Goal: Transaction & Acquisition: Subscribe to service/newsletter

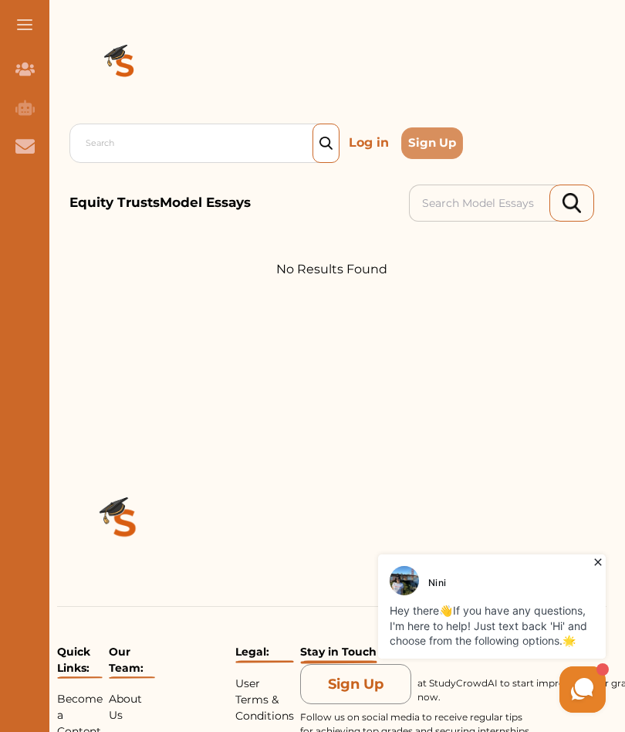
click at [12, 32] on button at bounding box center [24, 24] width 49 height 49
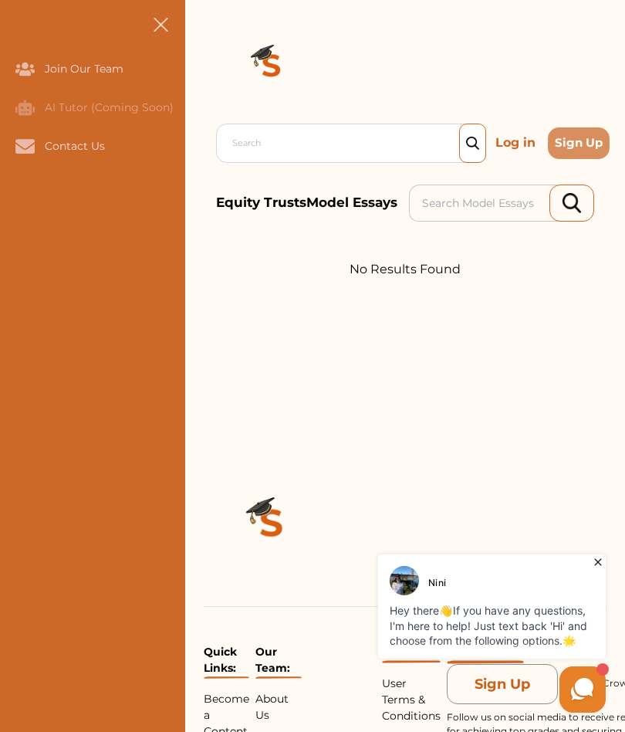
click at [590, 141] on button "Sign Up" at bounding box center [579, 143] width 62 height 32
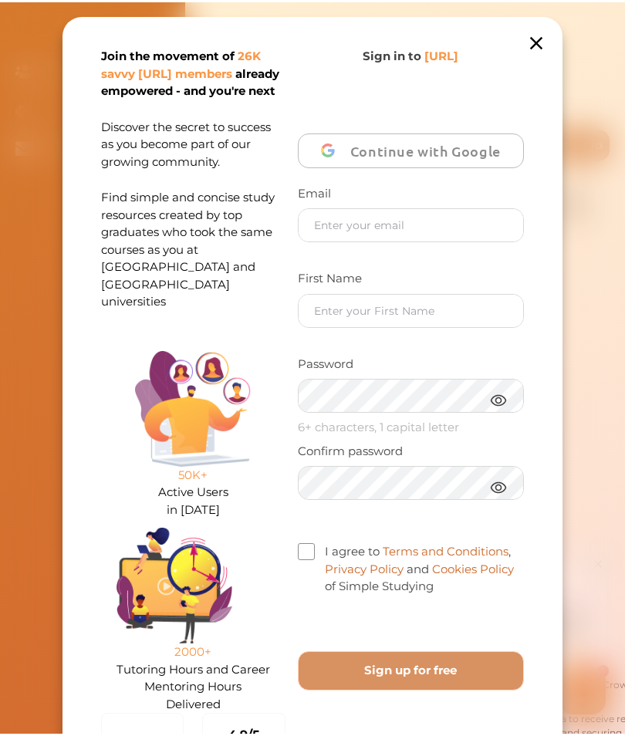
scroll to position [42, 0]
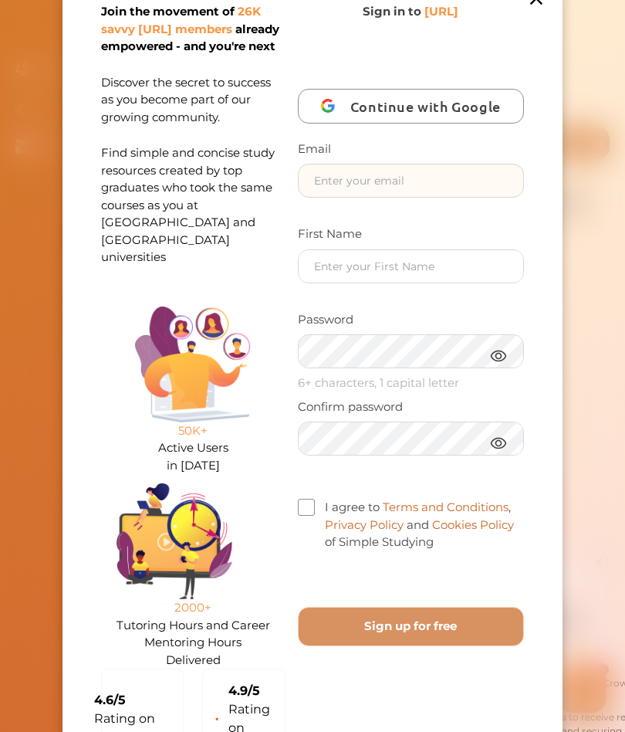
click at [501, 179] on input "text" at bounding box center [411, 180] width 225 height 32
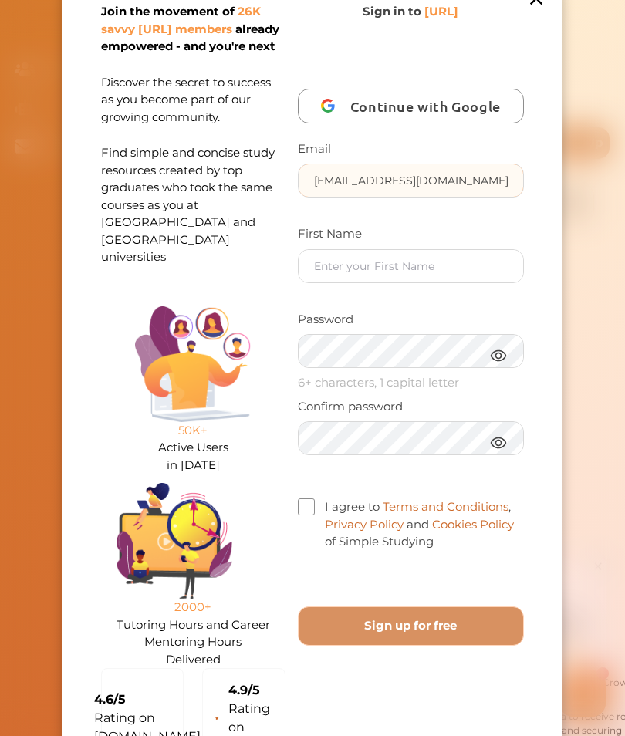
type input "[EMAIL_ADDRESS][DOMAIN_NAME]"
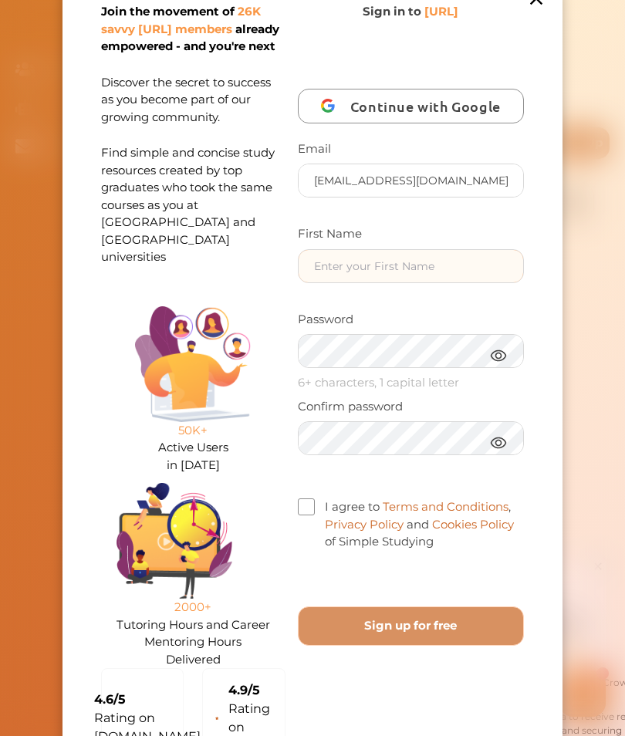
click at [484, 258] on input "text" at bounding box center [411, 266] width 225 height 32
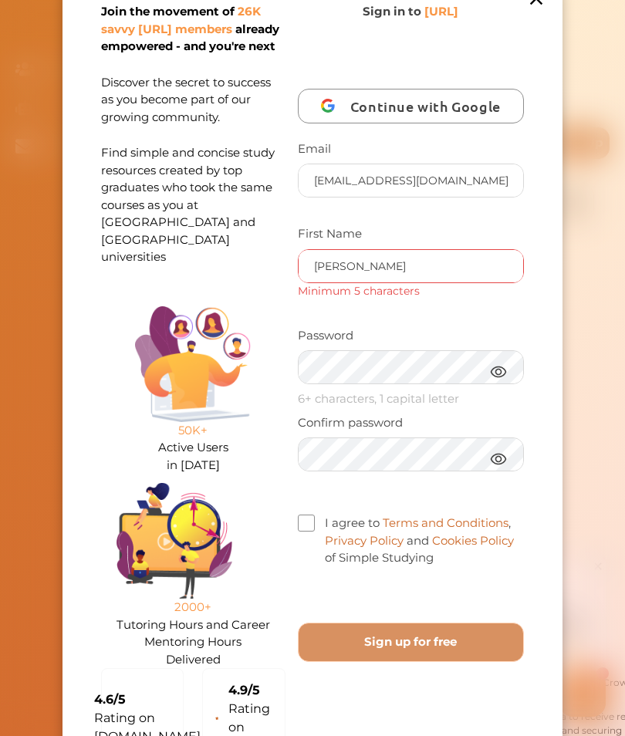
click at [438, 275] on input "[PERSON_NAME]" at bounding box center [411, 266] width 225 height 32
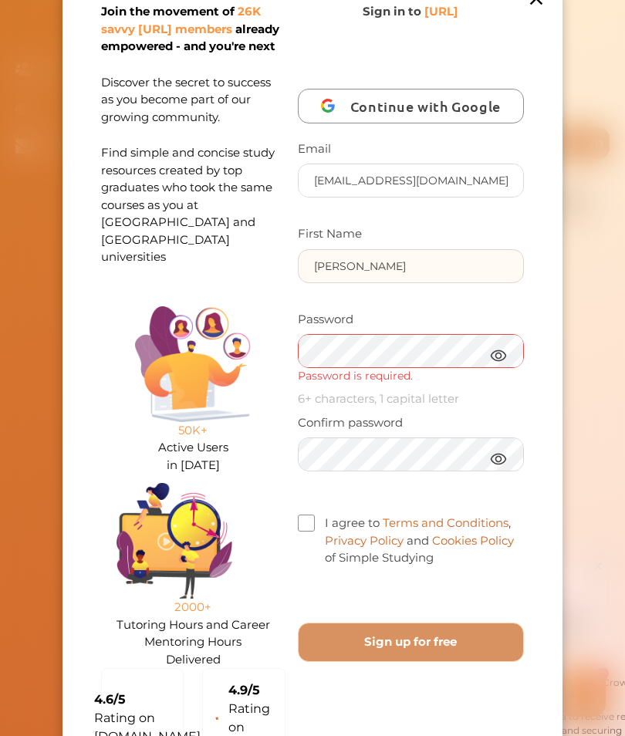
type input "[PERSON_NAME]"
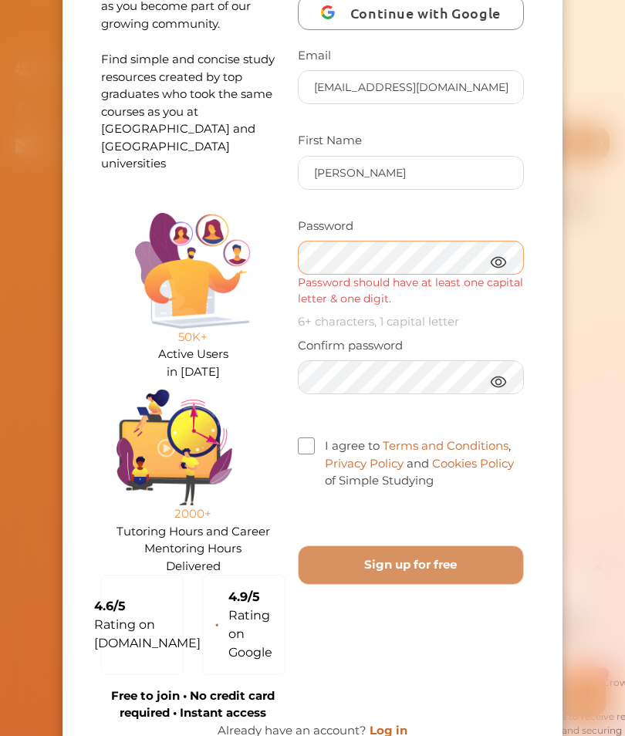
scroll to position [137, 0]
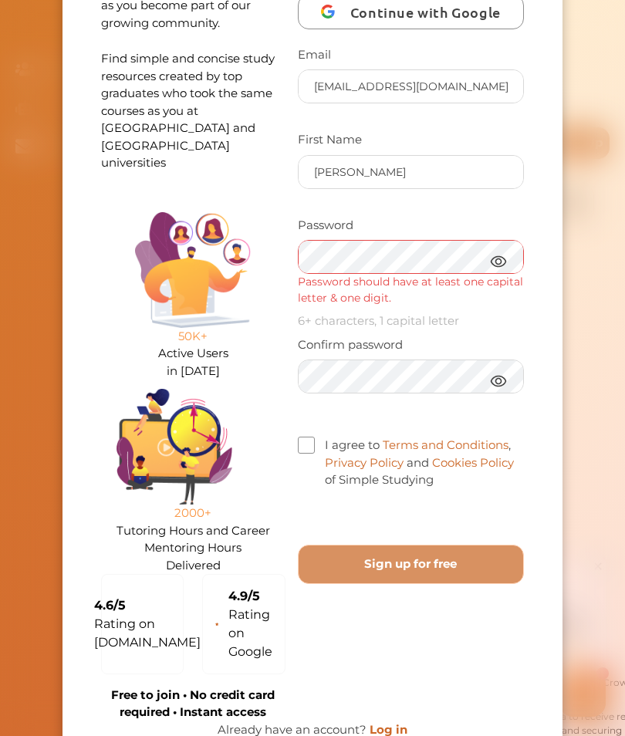
click at [505, 259] on img at bounding box center [498, 261] width 19 height 19
click at [502, 377] on img at bounding box center [498, 380] width 19 height 19
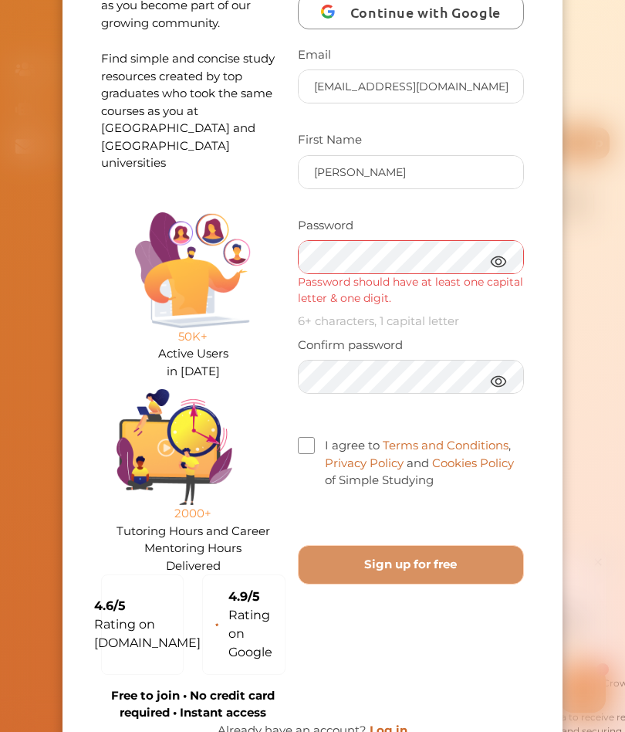
click at [300, 438] on span at bounding box center [306, 445] width 17 height 17
click at [434, 471] on input "I agree to Terms and Conditions , Privacy Policy and Cookies Policy of Simple S…" at bounding box center [434, 471] width 0 height 0
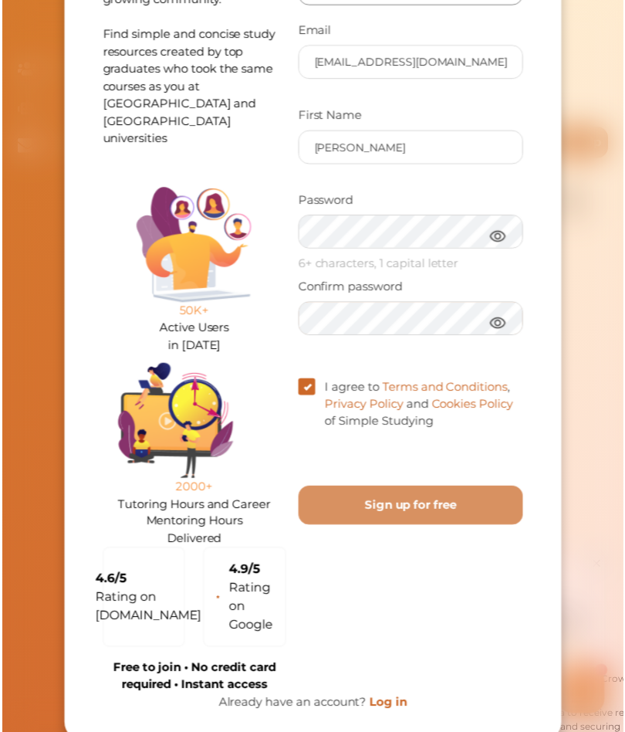
scroll to position [160, 0]
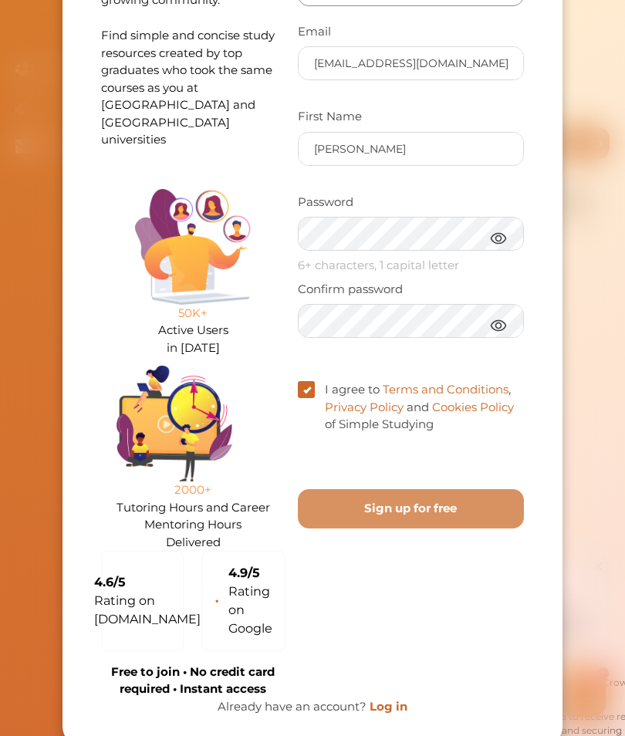
click at [485, 489] on free "Sign up for free" at bounding box center [411, 508] width 226 height 39
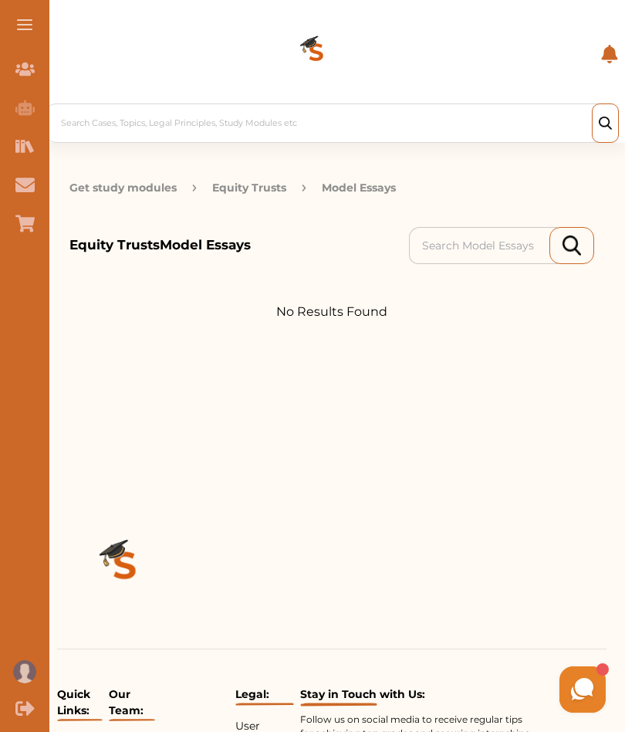
click at [36, 19] on button at bounding box center [24, 24] width 49 height 49
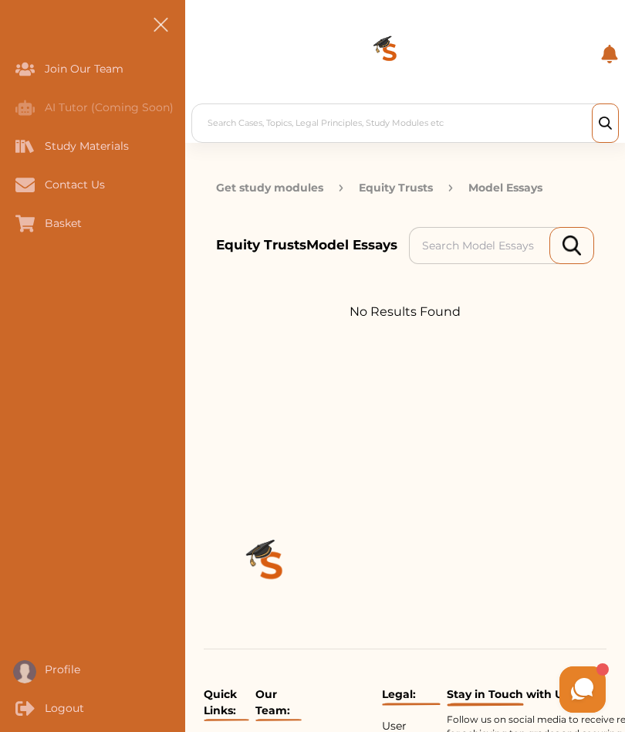
click at [0, 148] on div "Study Materials" at bounding box center [0, 146] width 0 height 39
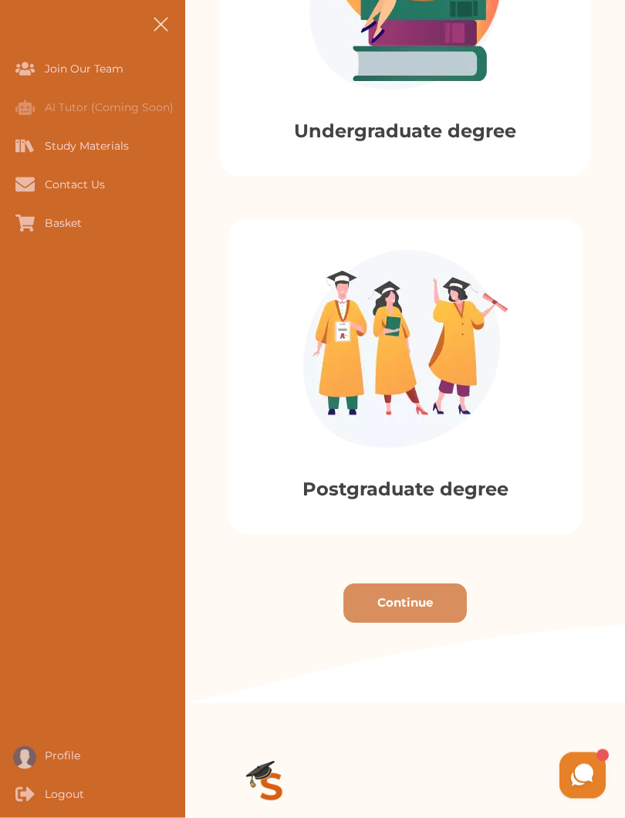
click at [475, 467] on div "Postgraduate degree" at bounding box center [405, 377] width 354 height 315
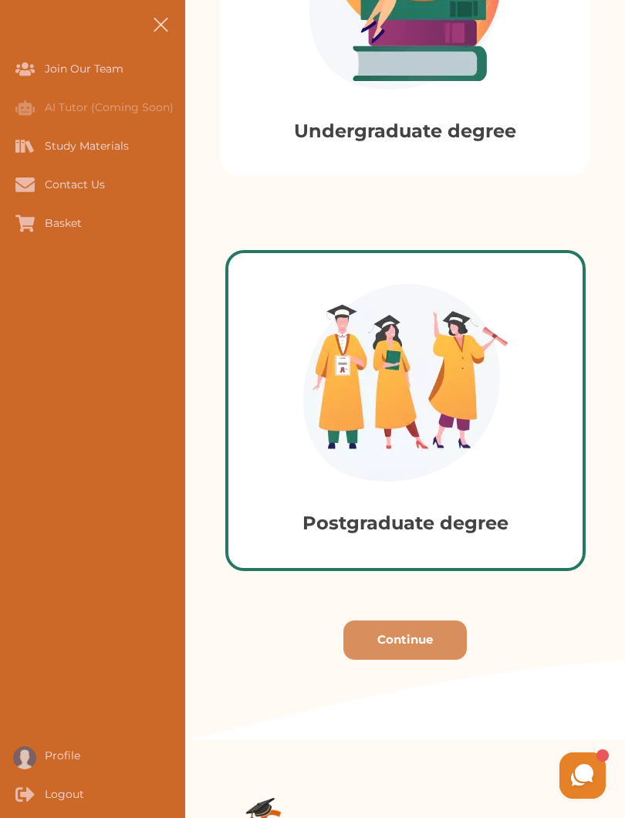
click at [450, 639] on button "Continue" at bounding box center [404, 639] width 123 height 39
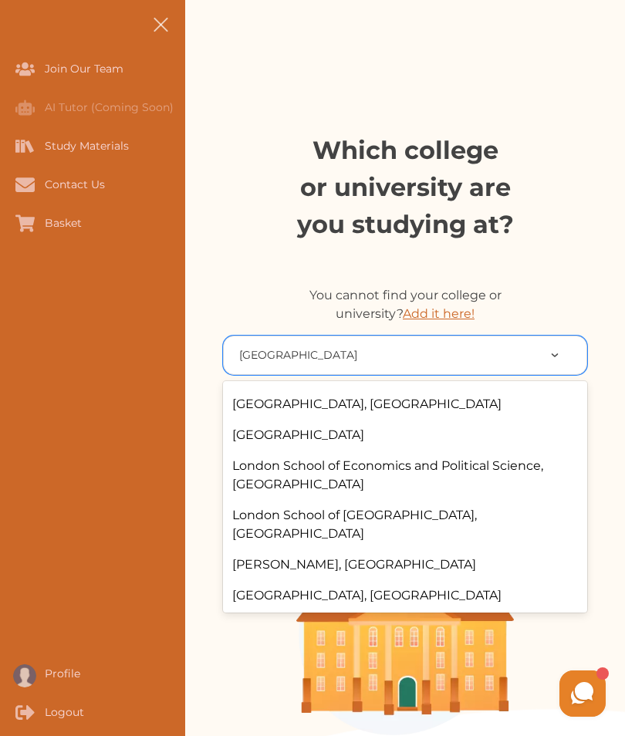
scroll to position [233, 0]
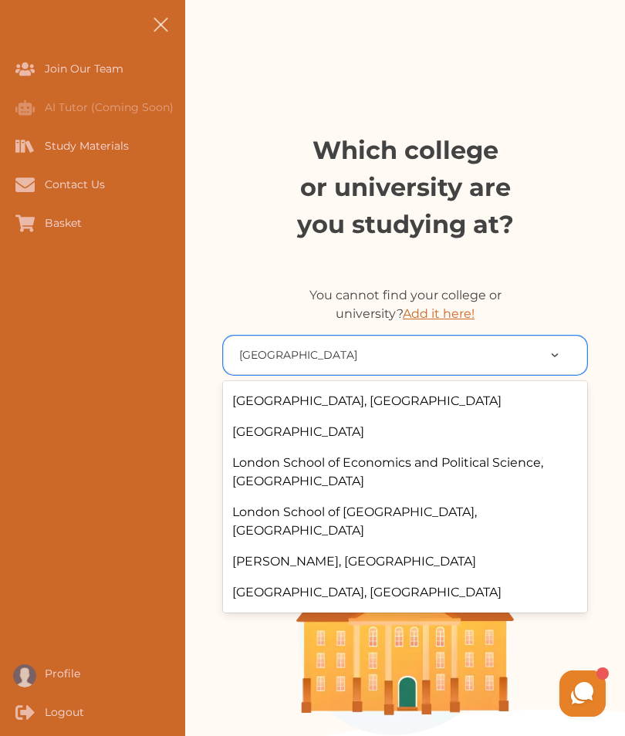
click at [345, 439] on div "University of London" at bounding box center [405, 432] width 364 height 31
type input "university of london"
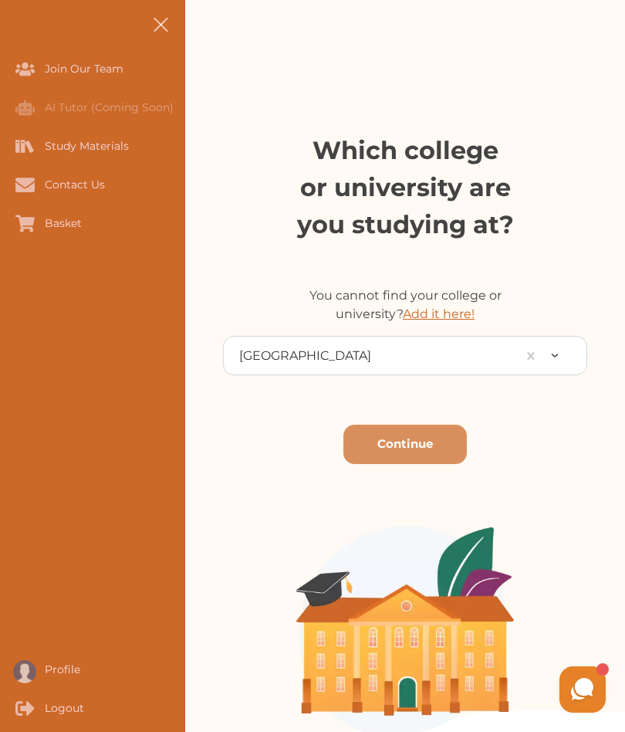
click at [429, 447] on button "Continue" at bounding box center [404, 443] width 123 height 39
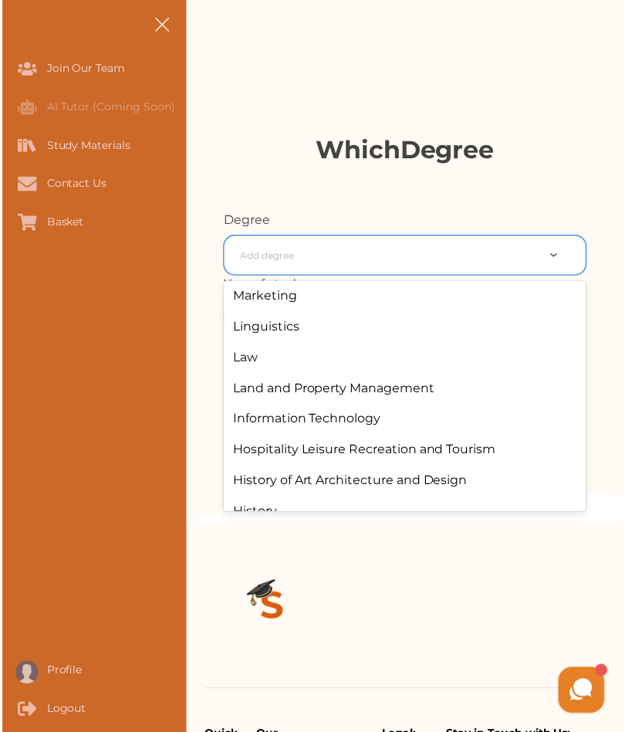
scroll to position [1485, 0]
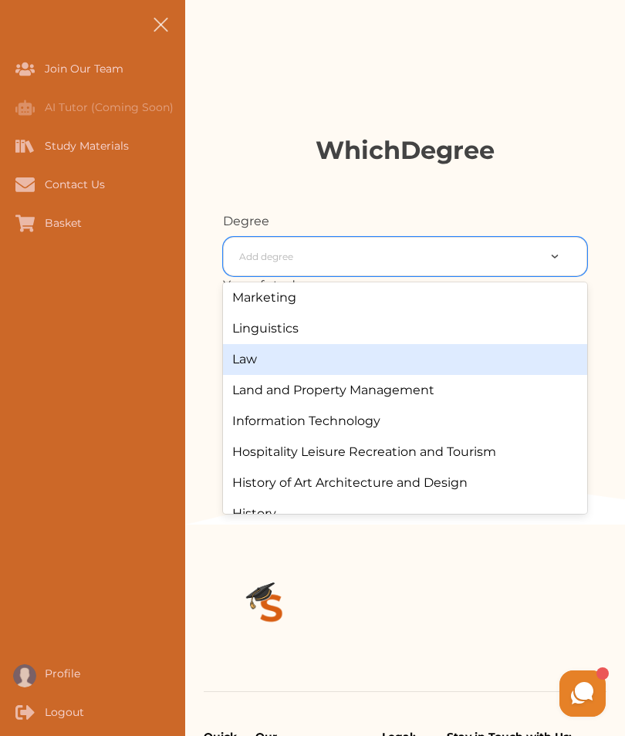
click at [333, 362] on div "Law" at bounding box center [405, 359] width 364 height 31
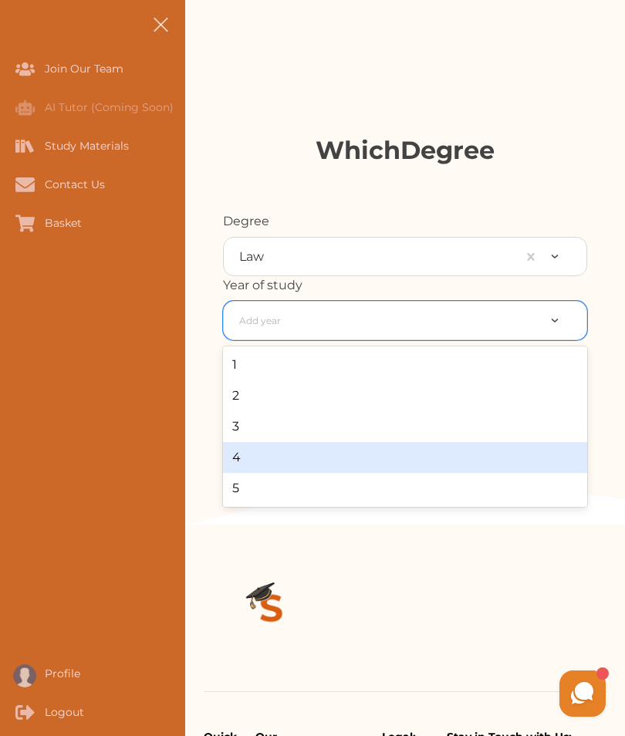
click at [277, 466] on div "4" at bounding box center [405, 457] width 364 height 31
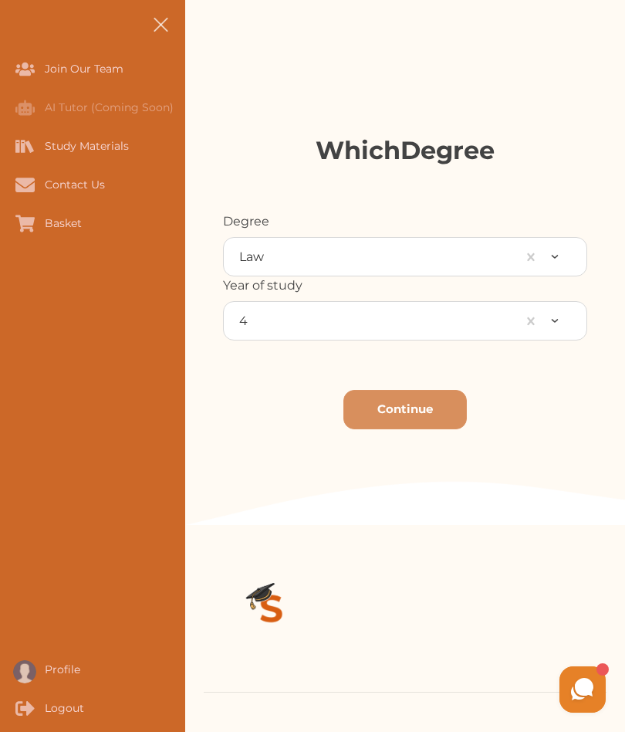
click at [453, 403] on button "Continue" at bounding box center [404, 409] width 123 height 39
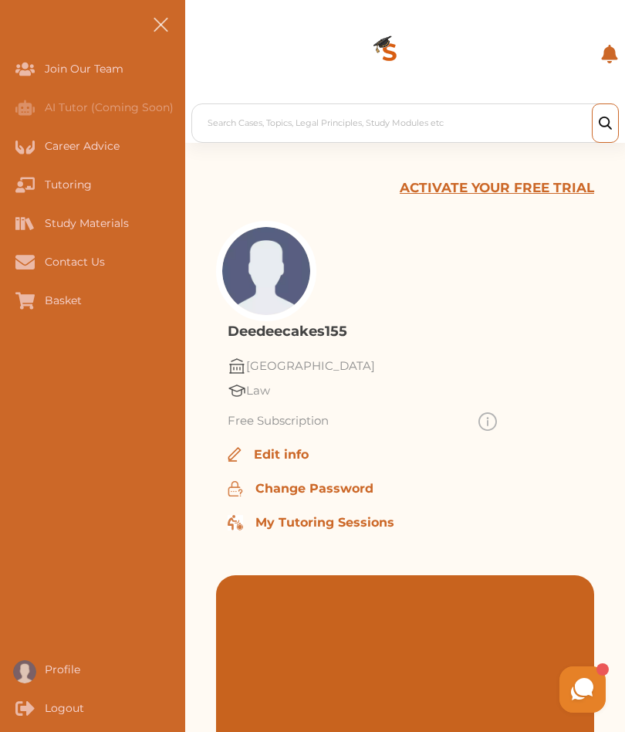
click at [522, 191] on p "ACTIVATE YOUR FREE TRIAL" at bounding box center [497, 188] width 194 height 20
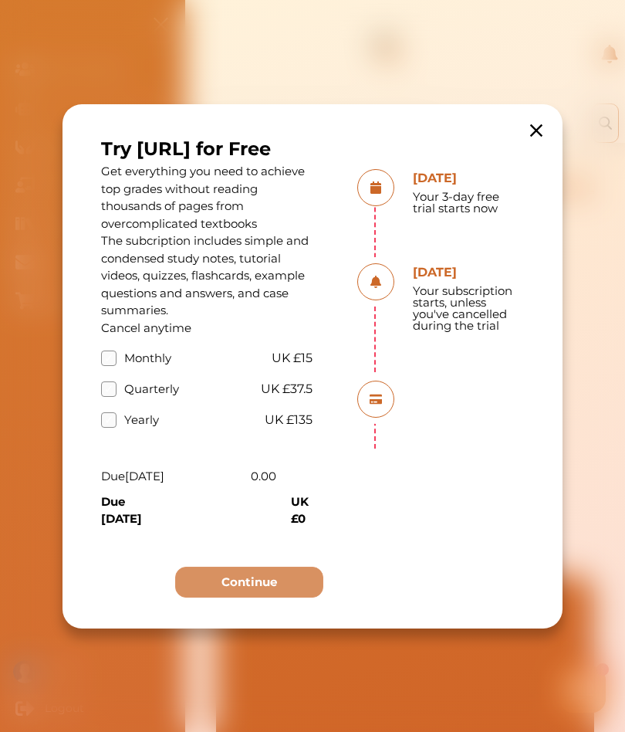
click at [111, 390] on label "Quarterly" at bounding box center [140, 389] width 78 height 18
click at [0, 0] on input "Quarterly" at bounding box center [0, 0] width 0 height 0
click at [108, 363] on label "Monthly" at bounding box center [136, 358] width 70 height 18
click at [0, 0] on input "Monthly" at bounding box center [0, 0] width 0 height 0
click at [299, 590] on button "Continue" at bounding box center [249, 582] width 148 height 32
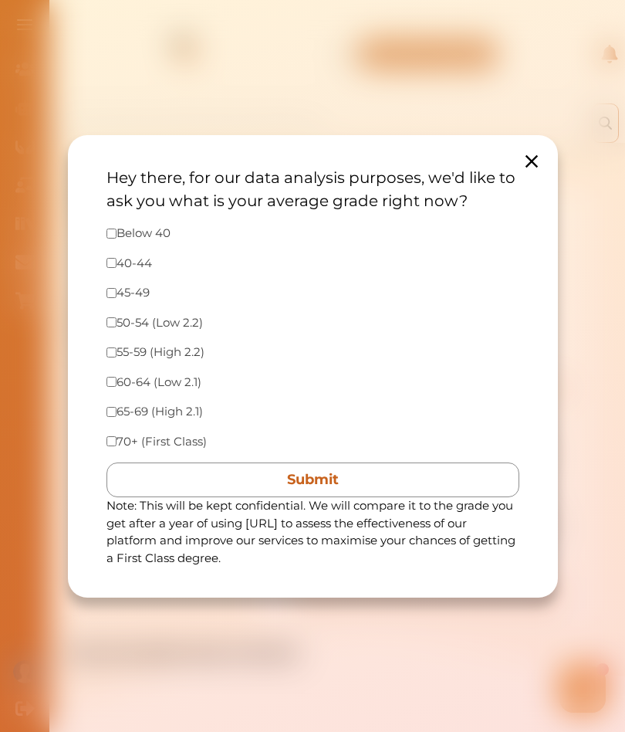
click at [111, 294] on input "checkbox" at bounding box center [111, 292] width 10 height 10
checkbox input "true"
click at [403, 470] on button "Submit" at bounding box center [312, 479] width 413 height 35
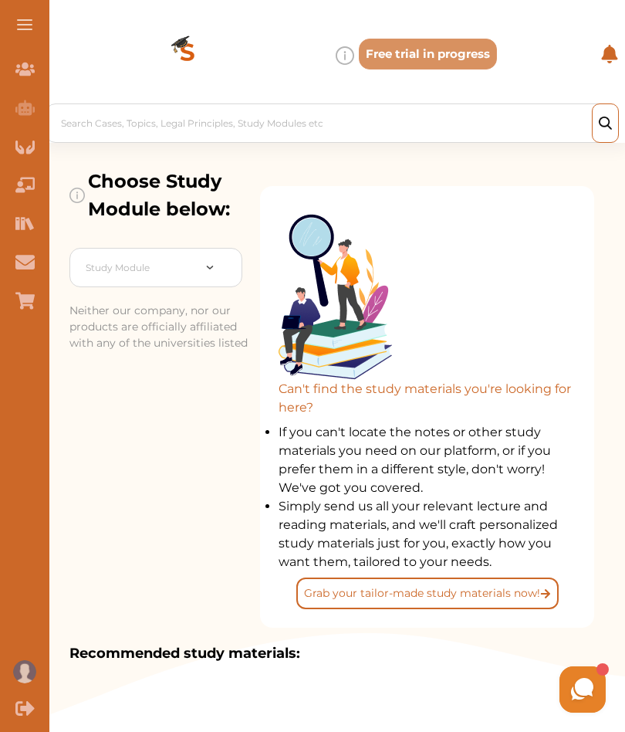
click at [24, 32] on button at bounding box center [24, 24] width 49 height 49
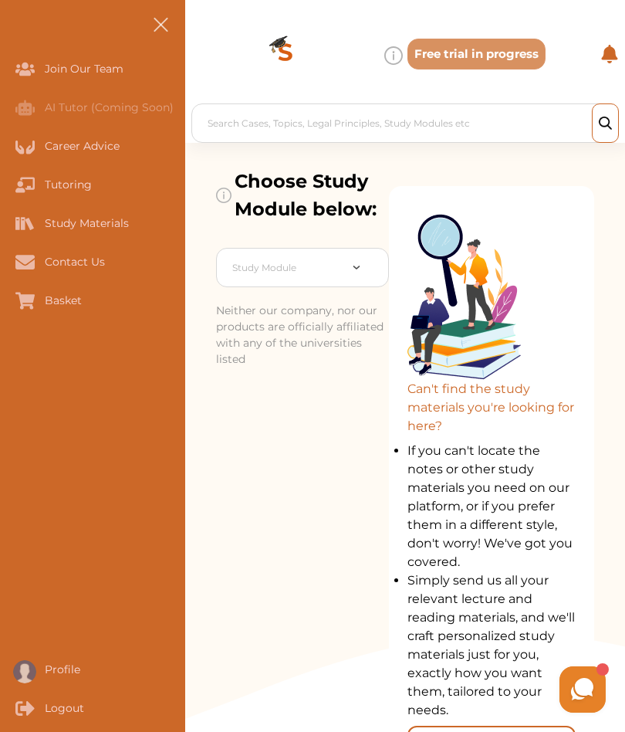
click at [559, 195] on div "Can't find the study materials you're looking for here? If you can't locate the…" at bounding box center [491, 489] width 205 height 606
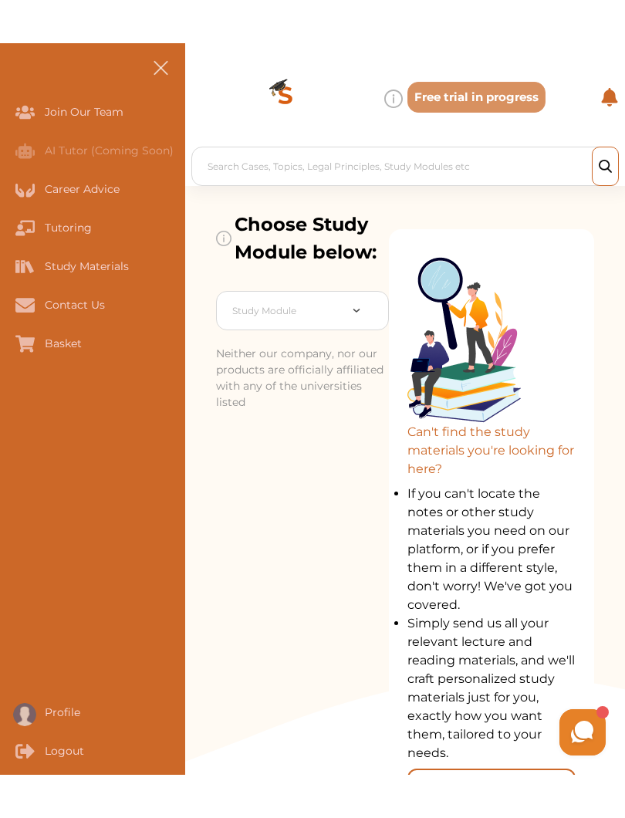
scroll to position [27, 0]
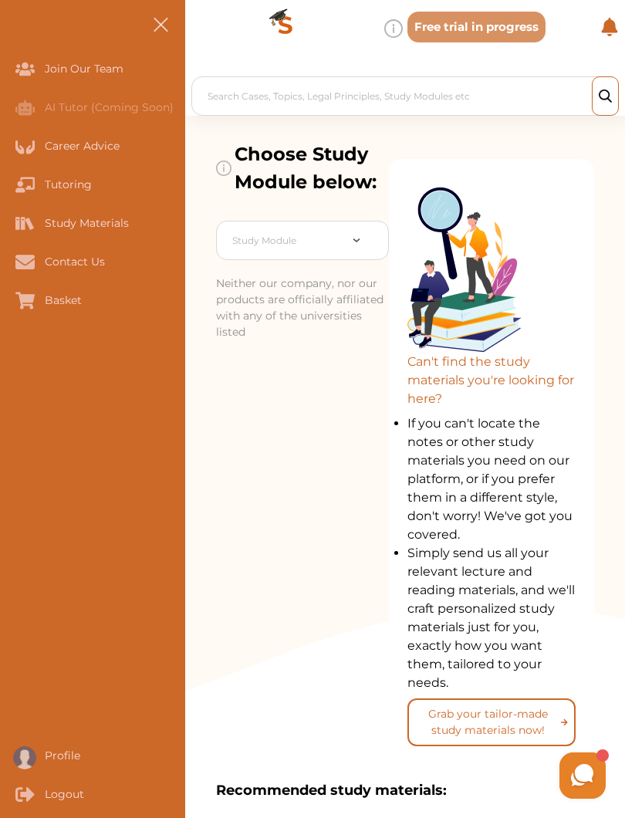
click at [0, 731] on div "Profile" at bounding box center [0, 755] width 0 height 39
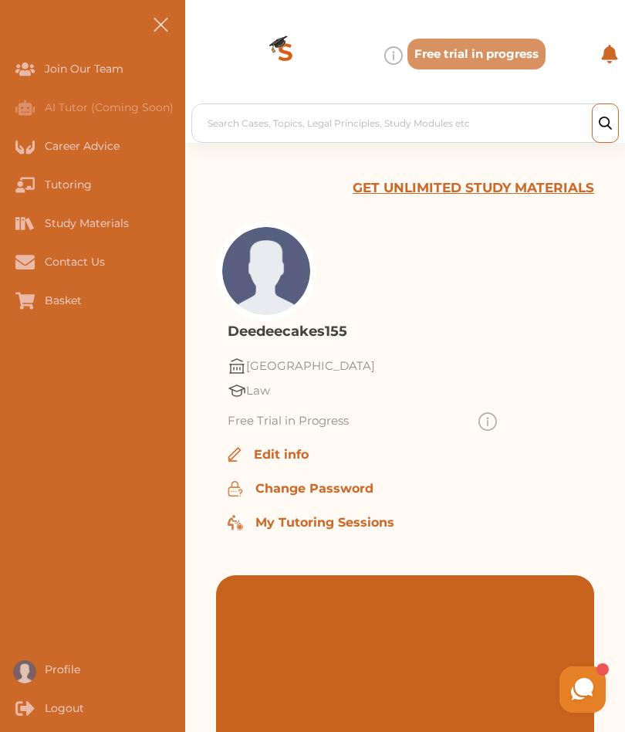
click at [290, 457] on p "Edit info" at bounding box center [281, 454] width 55 height 19
click at [583, 391] on div "Email Deedeecakes155@gmail.com Username Deedeecakes155 First Name Last Name Bio…" at bounding box center [312, 366] width 625 height 732
click at [497, 57] on div at bounding box center [469, 55] width 170 height 19
click at [162, 177] on div "Tutoring" at bounding box center [92, 184] width 185 height 39
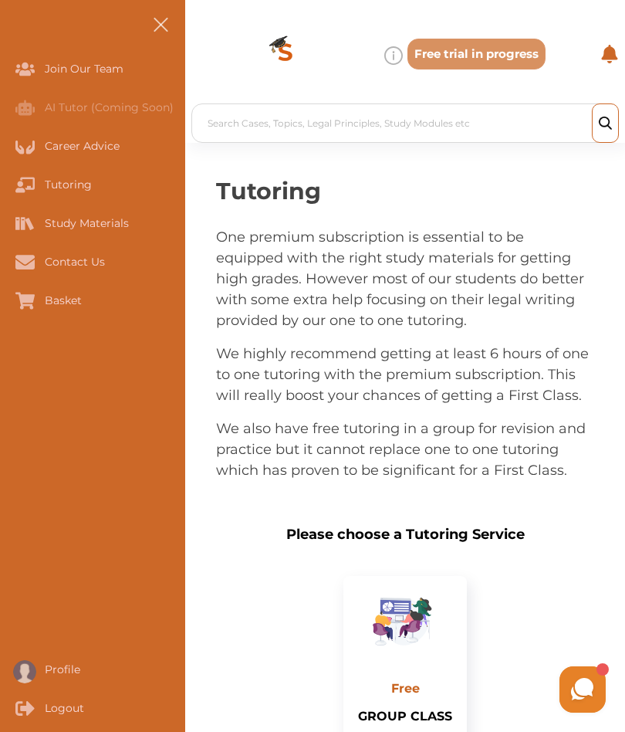
click at [0, 225] on div "Study Materials" at bounding box center [0, 223] width 0 height 39
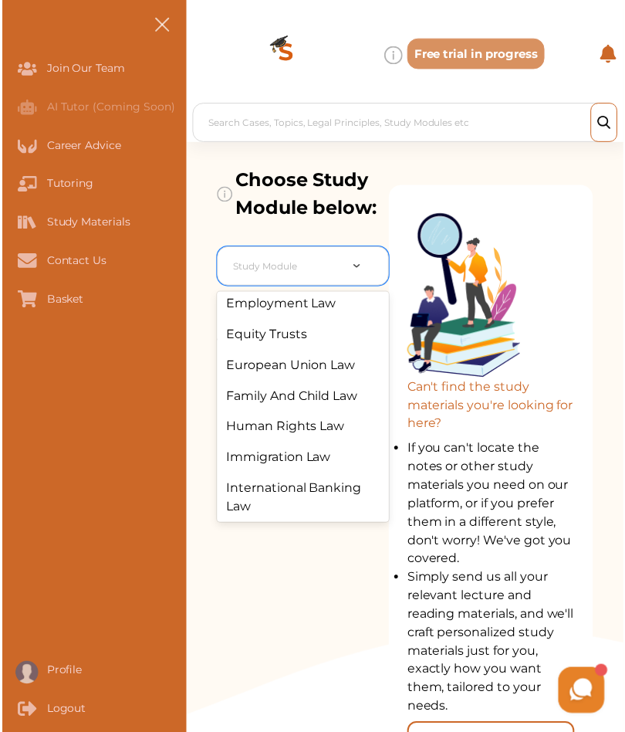
scroll to position [401, 0]
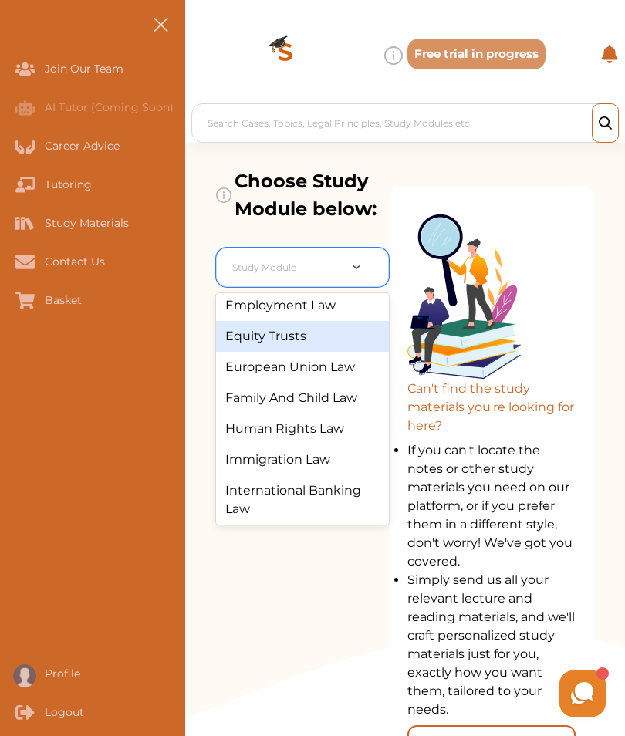
click at [319, 336] on div "Equity Trusts" at bounding box center [302, 336] width 173 height 31
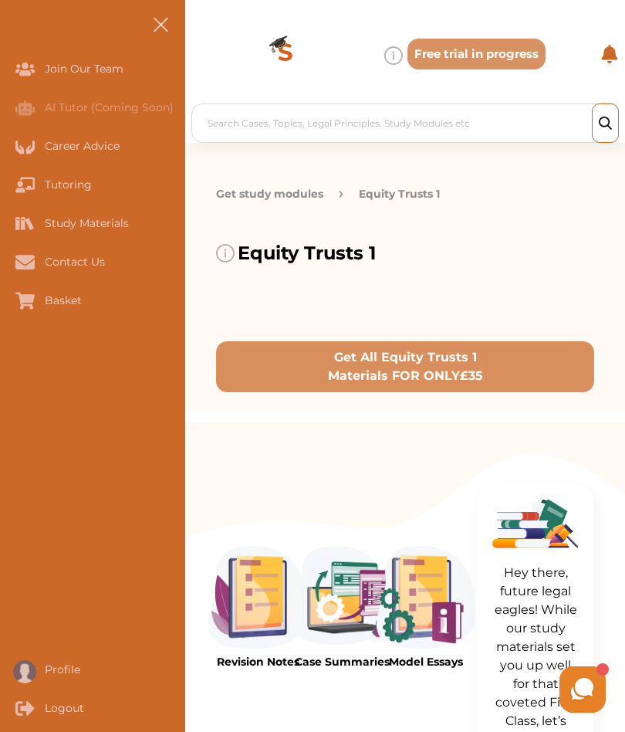
click at [483, 54] on div at bounding box center [469, 55] width 170 height 19
click at [0, 228] on div "Study Materials" at bounding box center [0, 223] width 0 height 39
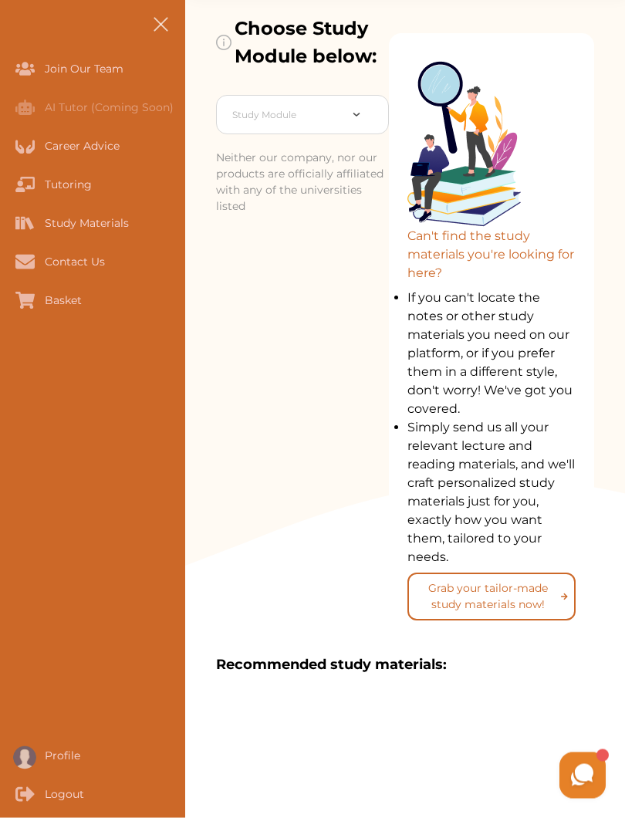
scroll to position [153, 0]
click at [531, 587] on button "Grab your tailor-made study materials now!" at bounding box center [491, 597] width 168 height 48
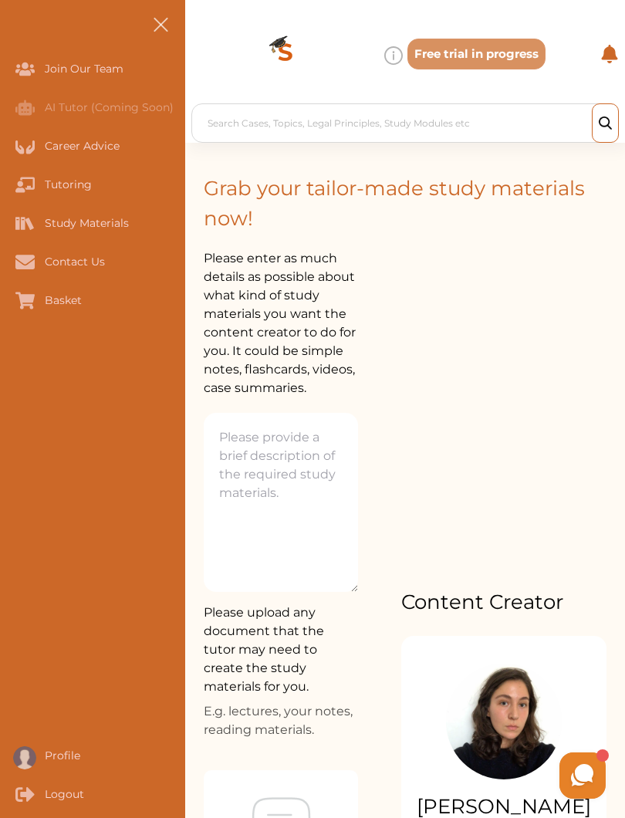
click at [172, 33] on button at bounding box center [160, 24] width 49 height 49
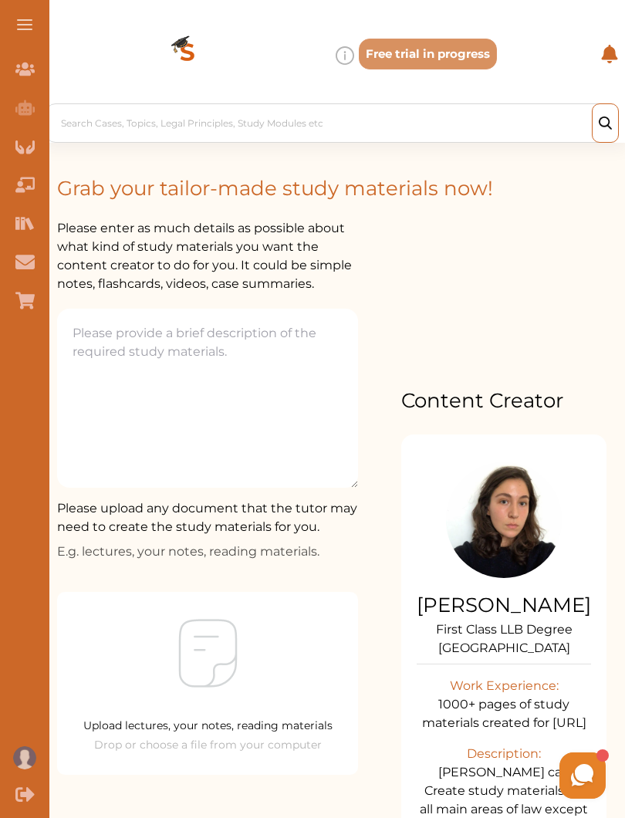
click at [25, 731] on div "Logout" at bounding box center [24, 794] width 49 height 39
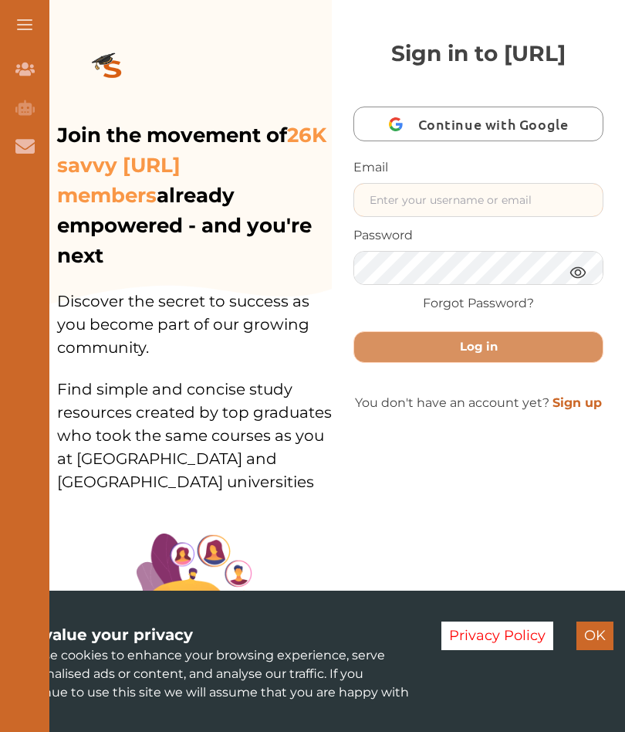
click at [517, 216] on input "text" at bounding box center [478, 200] width 248 height 32
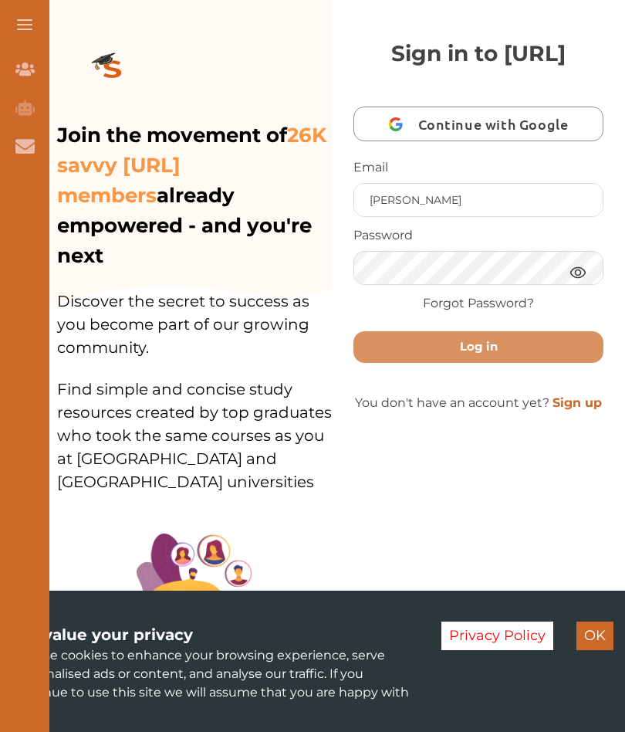
click at [577, 282] on img at bounding box center [578, 271] width 19 height 19
click at [513, 363] on button "Log in" at bounding box center [478, 347] width 250 height 32
click at [485, 363] on button "Log in" at bounding box center [478, 347] width 250 height 32
click at [453, 363] on button "Log in" at bounding box center [478, 347] width 250 height 32
click at [593, 648] on button "OK" at bounding box center [594, 635] width 37 height 29
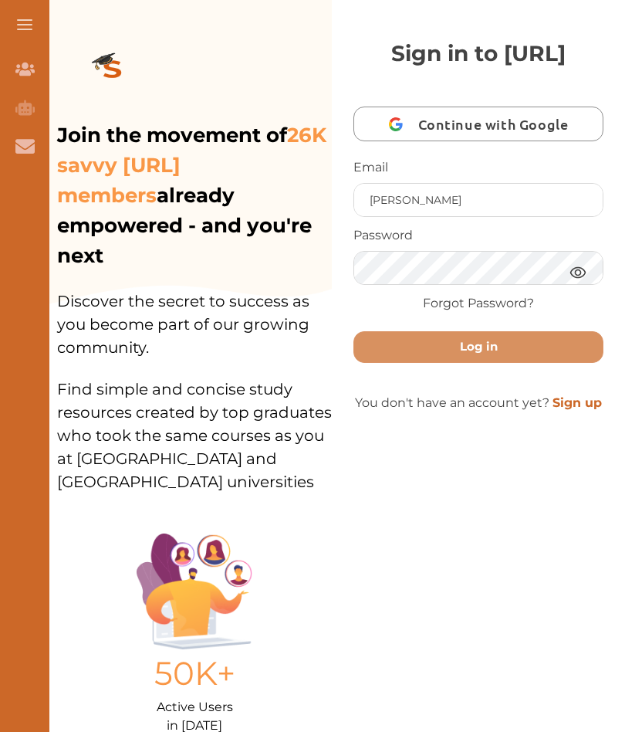
click at [504, 363] on button "Log in" at bounding box center [478, 347] width 250 height 32
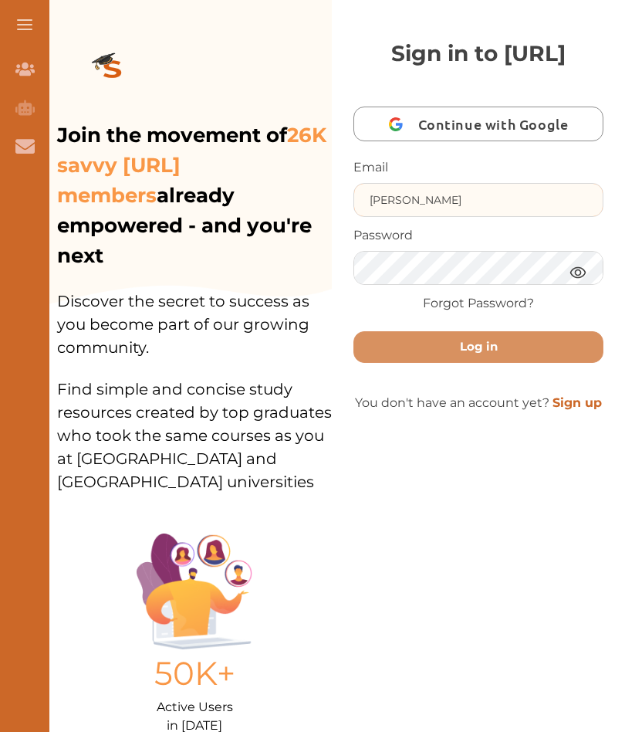
click at [492, 216] on input "[PERSON_NAME]" at bounding box center [478, 200] width 248 height 32
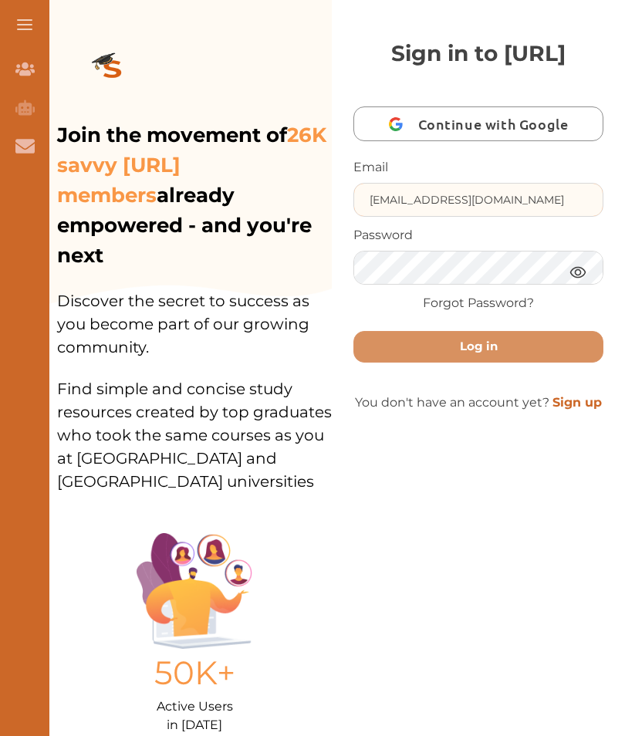
type input "DeeDeecakes155@gmail.com"
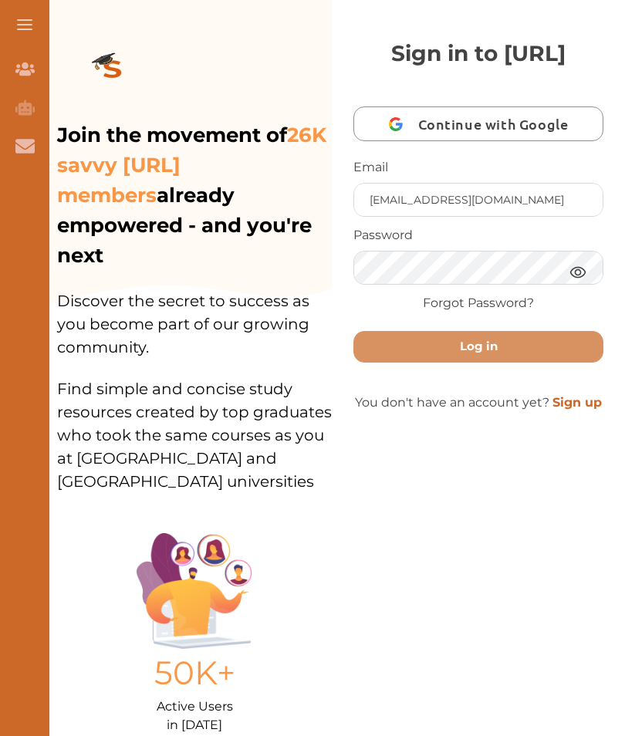
click at [549, 363] on button "Log in" at bounding box center [478, 347] width 250 height 32
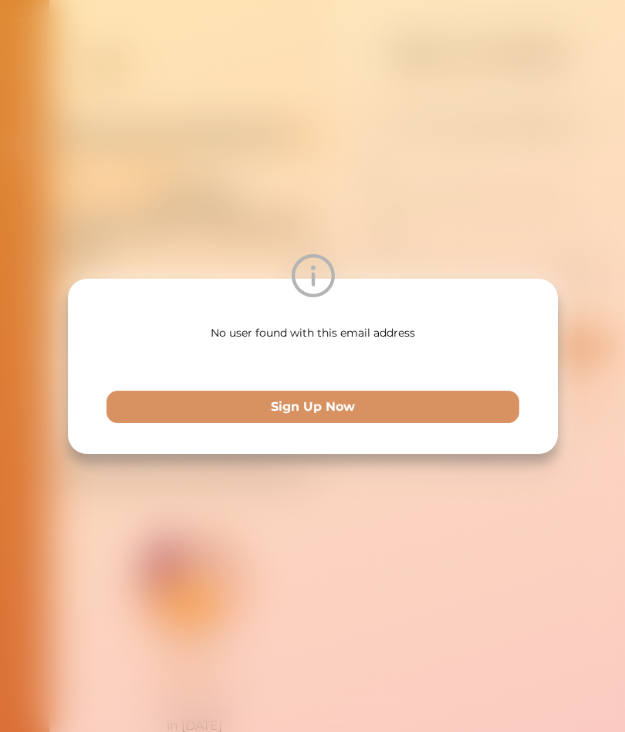
click at [367, 392] on button "Sign Up Now" at bounding box center [312, 406] width 413 height 32
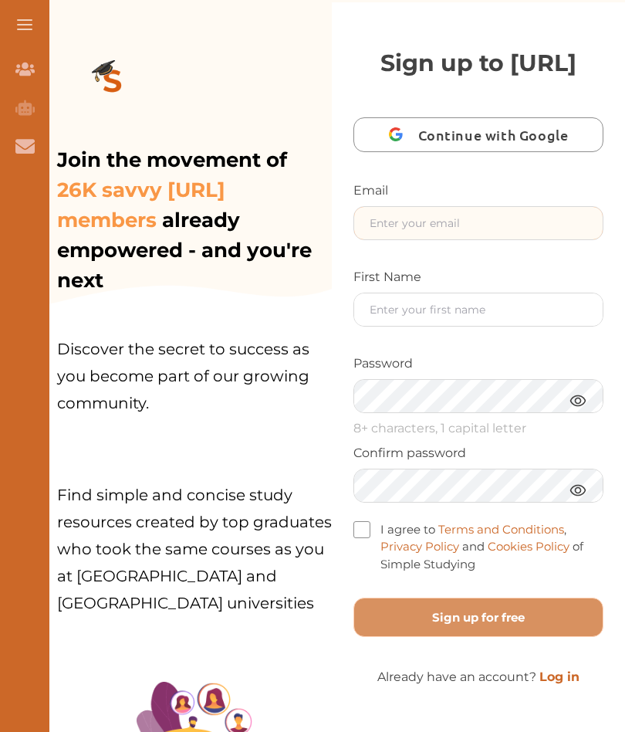
click at [515, 239] on input "text" at bounding box center [478, 223] width 248 height 32
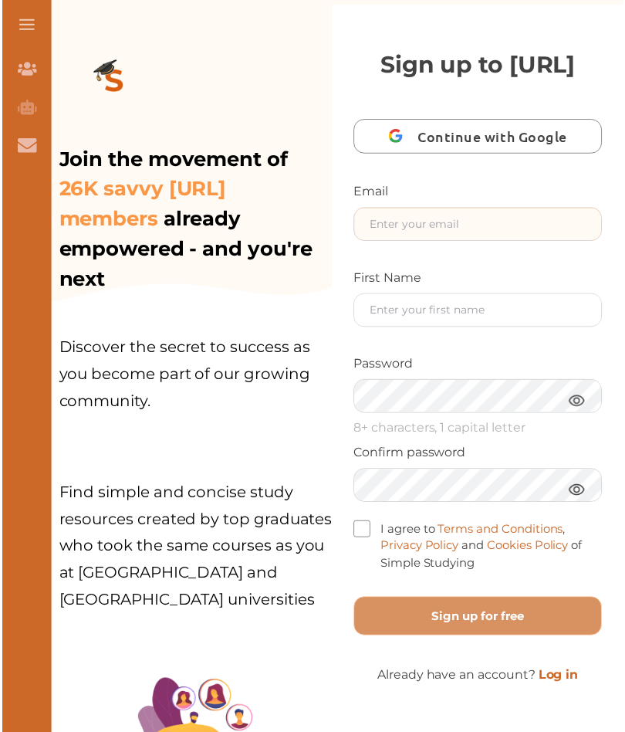
scroll to position [100, 0]
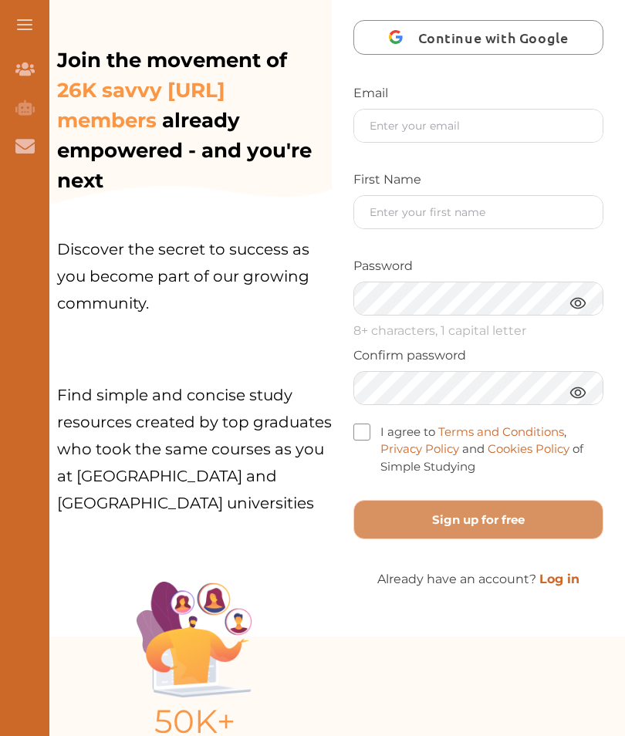
click at [560, 405] on div "Confirm password" at bounding box center [478, 375] width 250 height 59
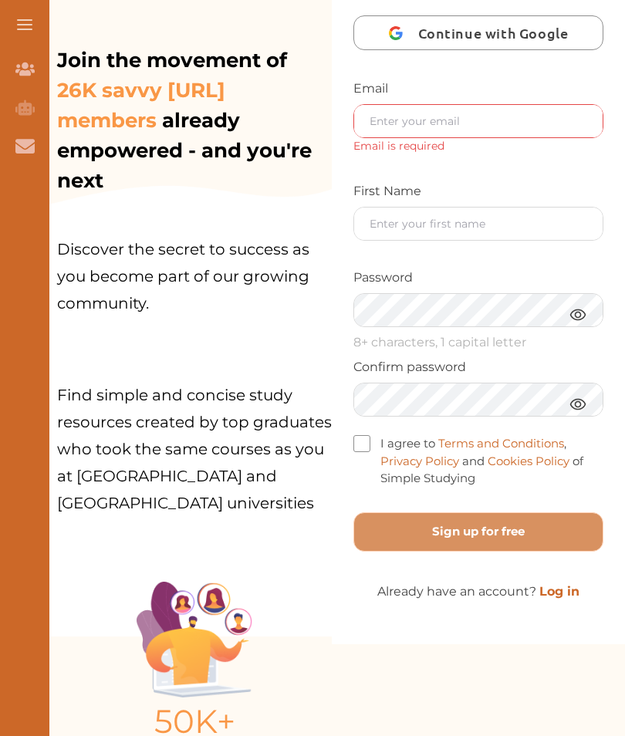
click at [136, 123] on span "26K savvy [URL] members" at bounding box center [141, 105] width 168 height 55
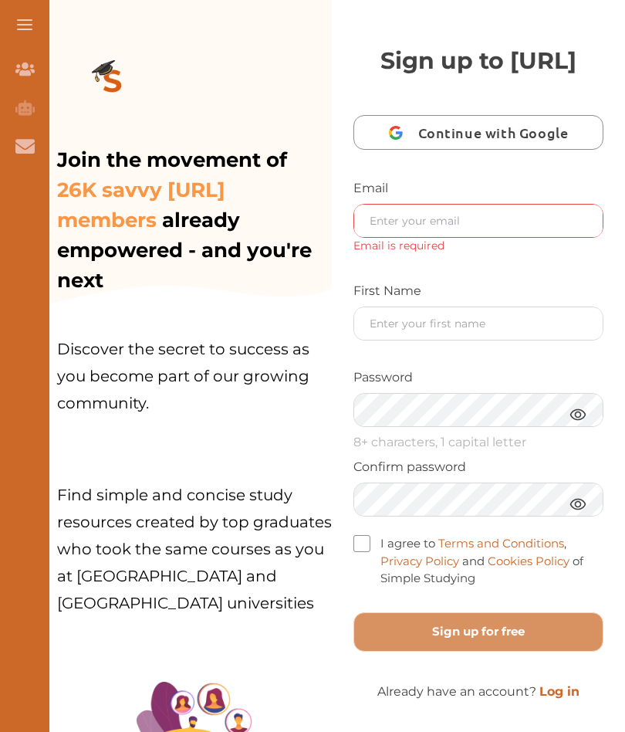
scroll to position [0, 0]
click at [24, 23] on button at bounding box center [24, 24] width 49 height 49
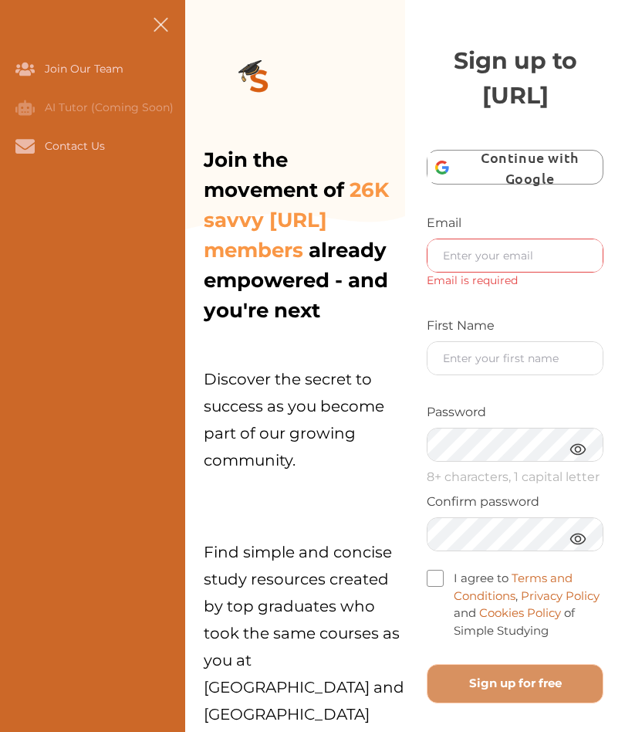
click at [0, 150] on div "Contact Us" at bounding box center [0, 146] width 0 height 39
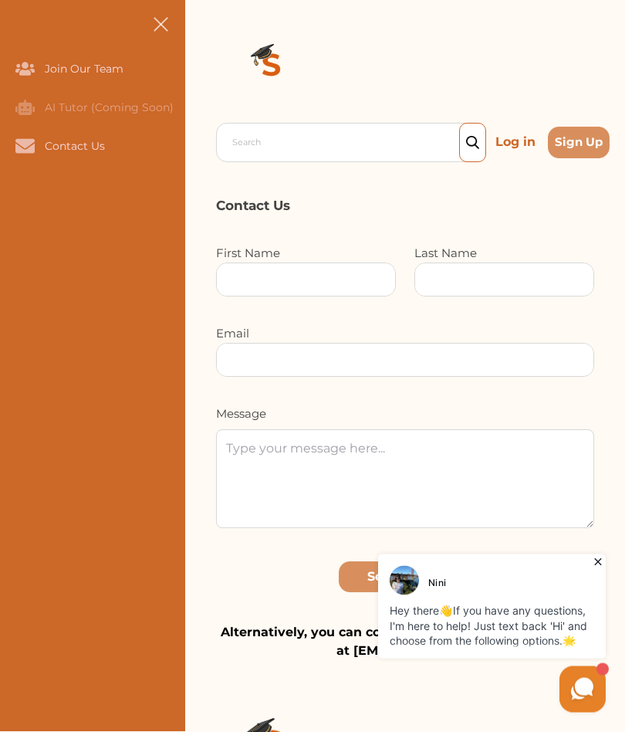
scroll to position [514, 0]
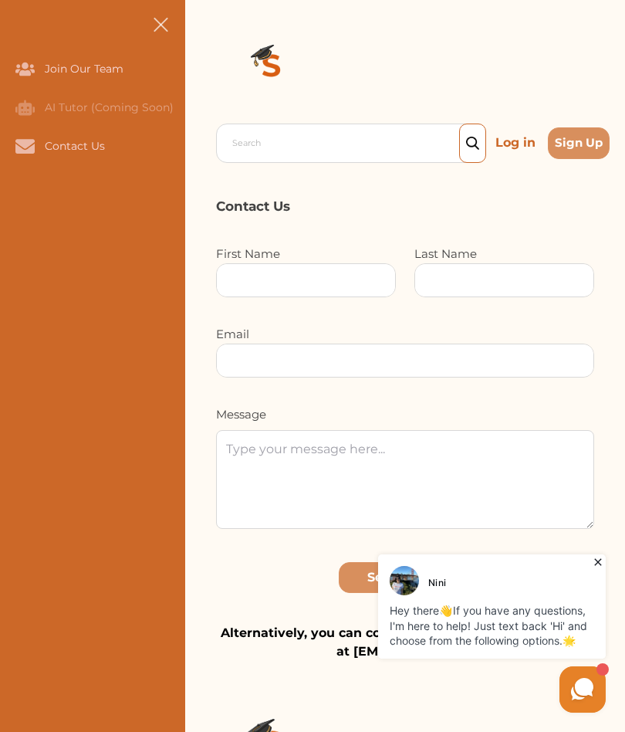
scroll to position [595, 0]
click at [157, 29] on span at bounding box center [160, 24] width 15 height 15
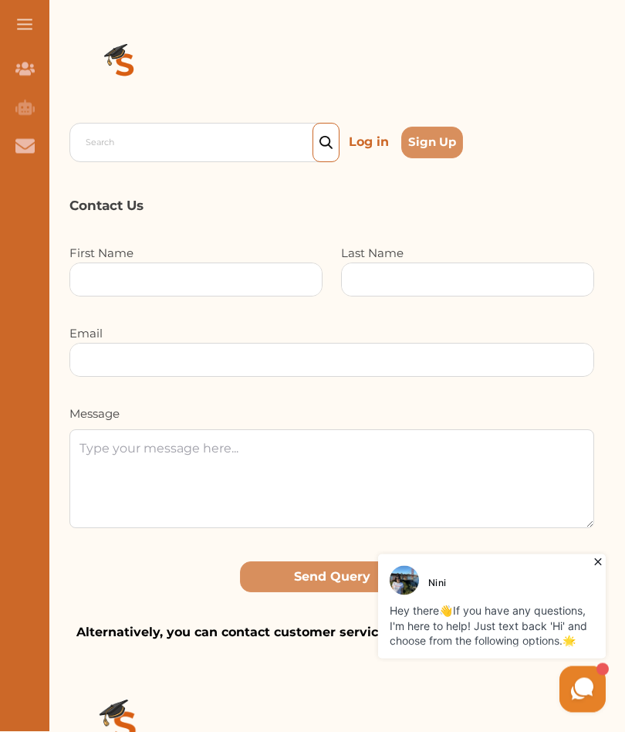
scroll to position [0, 0]
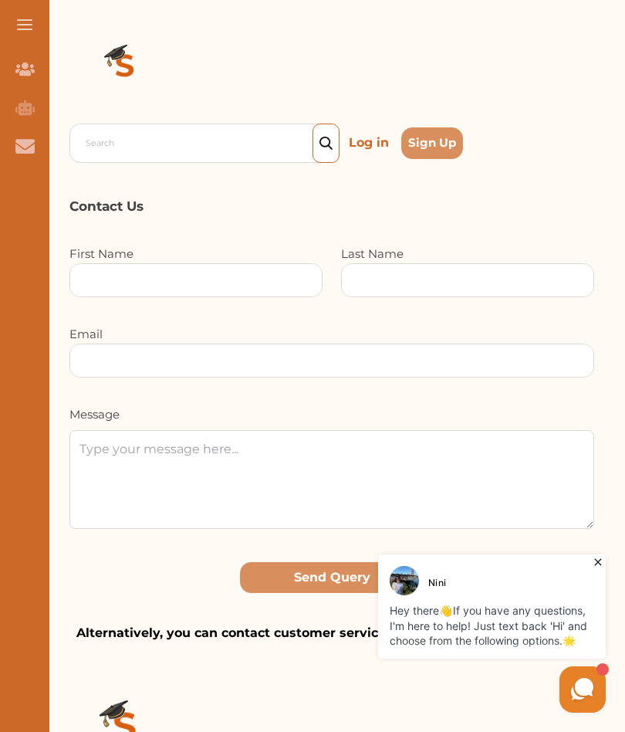
click at [367, 146] on p "Log in" at bounding box center [369, 142] width 52 height 25
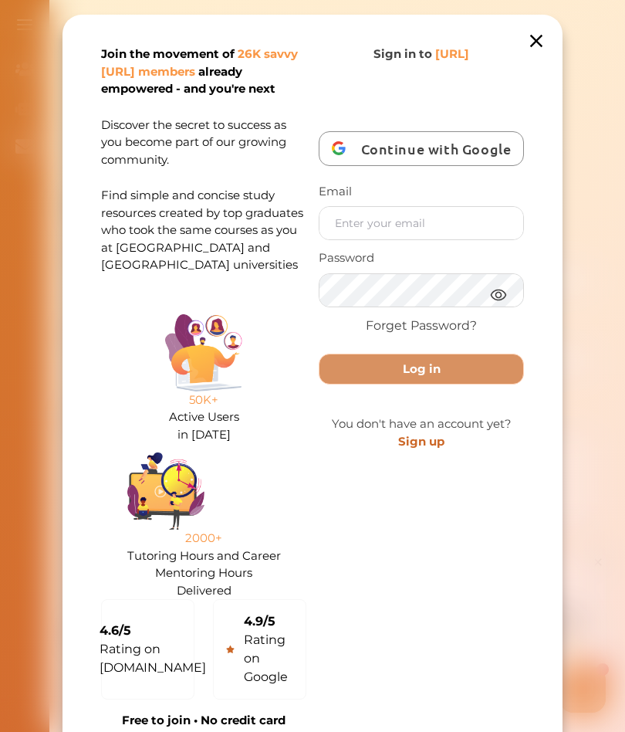
click at [488, 144] on span "Continue with Google" at bounding box center [440, 148] width 158 height 36
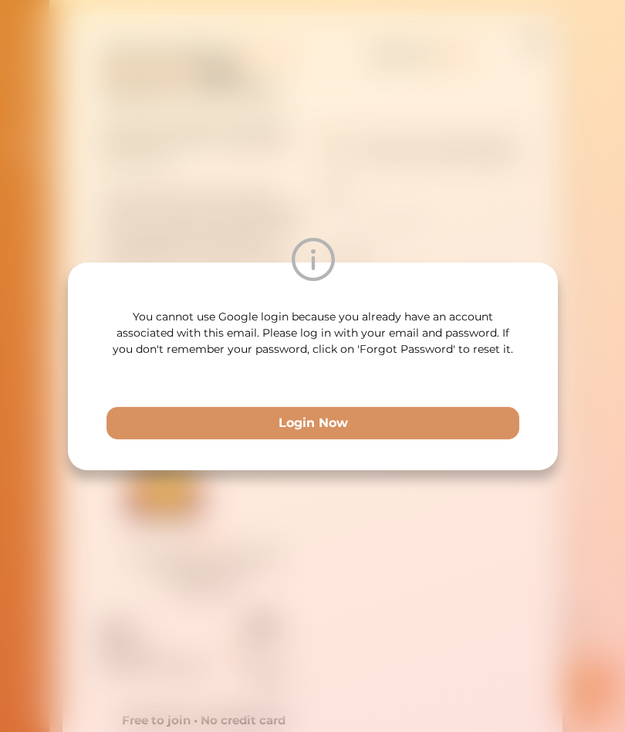
click at [411, 426] on button "Login Now" at bounding box center [312, 423] width 413 height 32
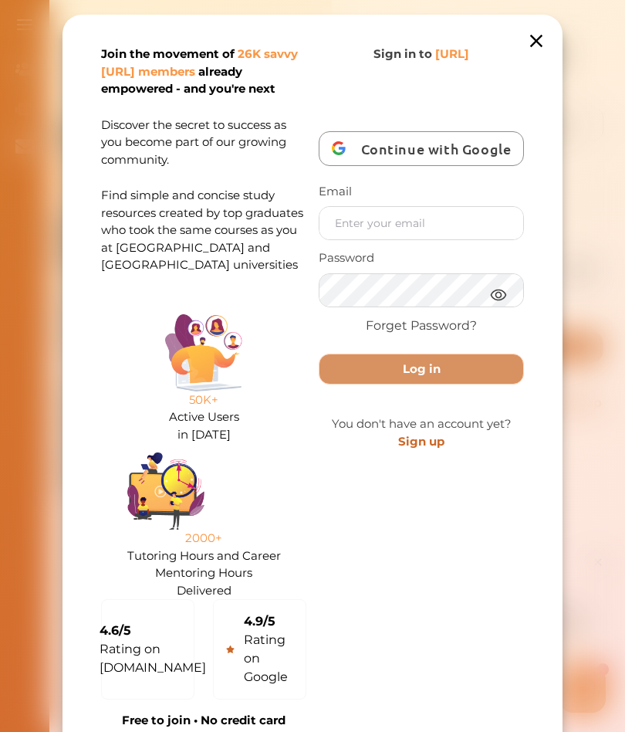
scroll to position [15, 0]
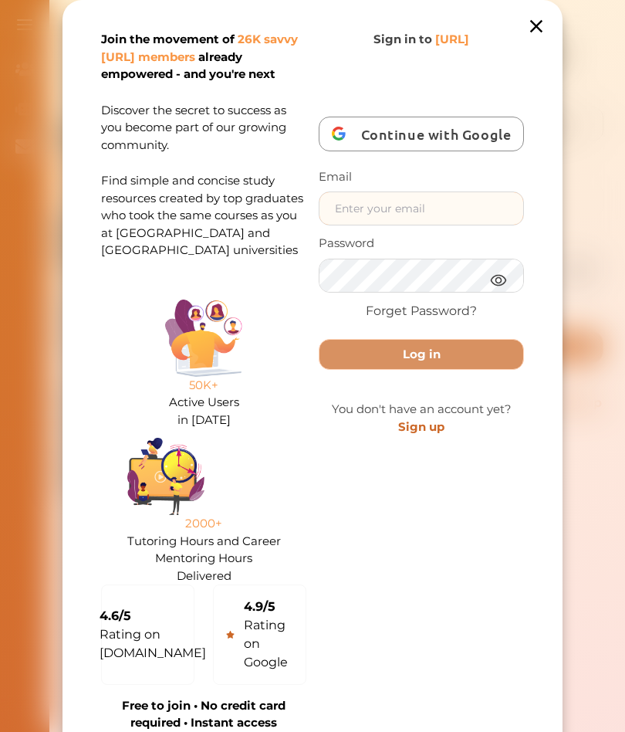
click at [467, 211] on input "text" at bounding box center [421, 208] width 204 height 32
click at [502, 275] on div at bounding box center [421, 275] width 205 height 34
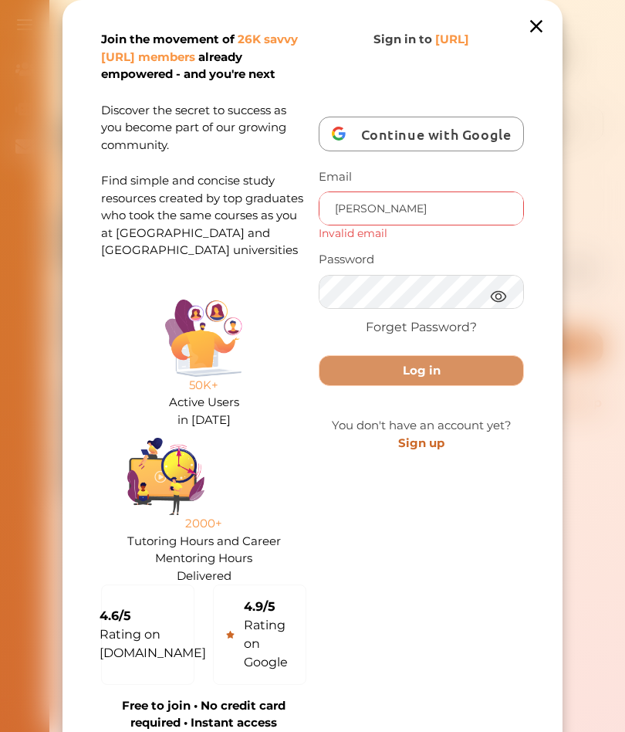
click at [458, 199] on input "[PERSON_NAME]" at bounding box center [421, 208] width 204 height 32
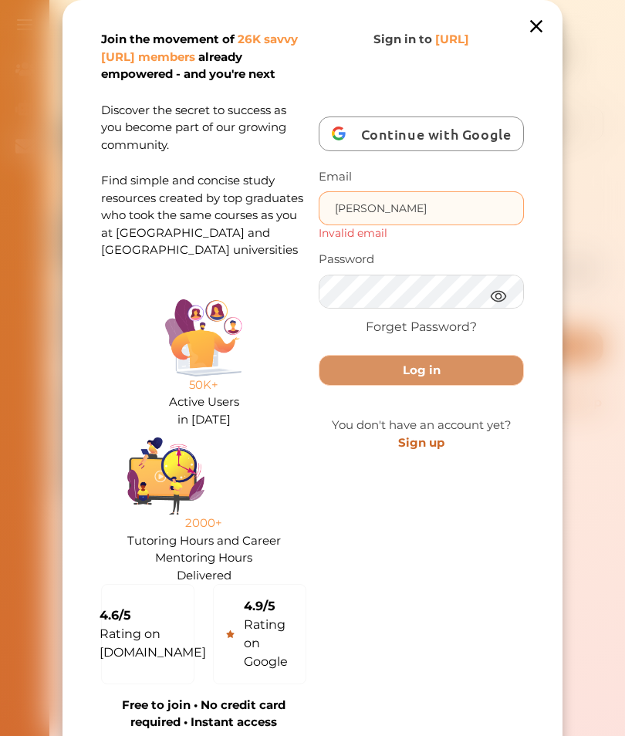
click at [409, 211] on input "[PERSON_NAME]" at bounding box center [421, 208] width 204 height 32
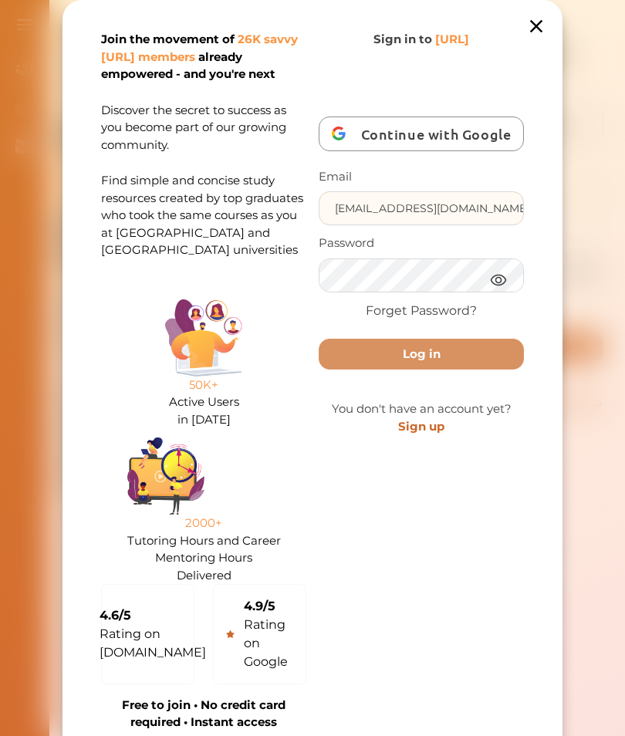
type input "DeeDeecakes155@gmail.com"
click at [495, 284] on img at bounding box center [498, 279] width 19 height 19
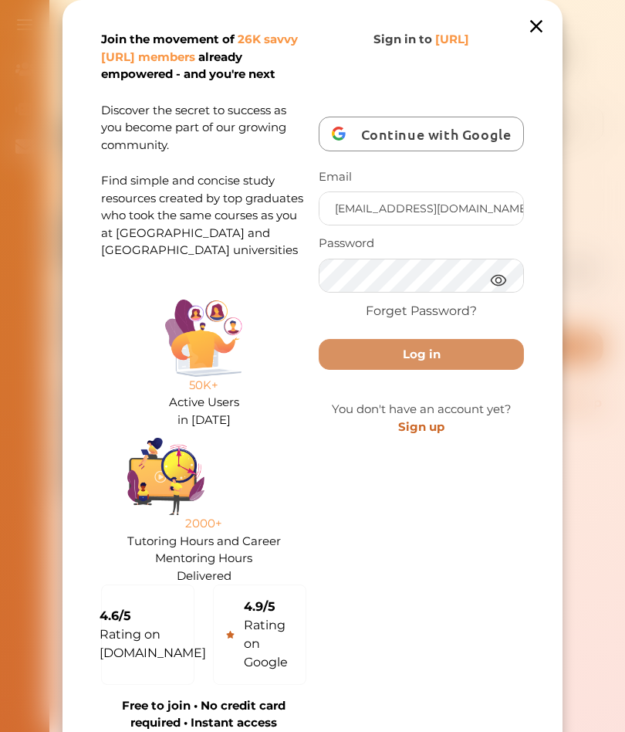
click at [501, 350] on button "Log in" at bounding box center [421, 355] width 205 height 32
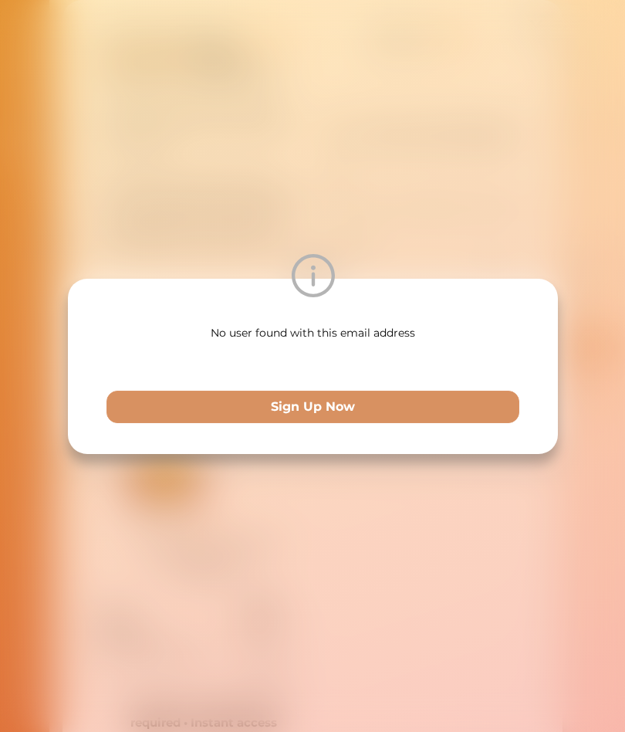
click at [485, 393] on button "Sign Up Now" at bounding box center [312, 406] width 413 height 32
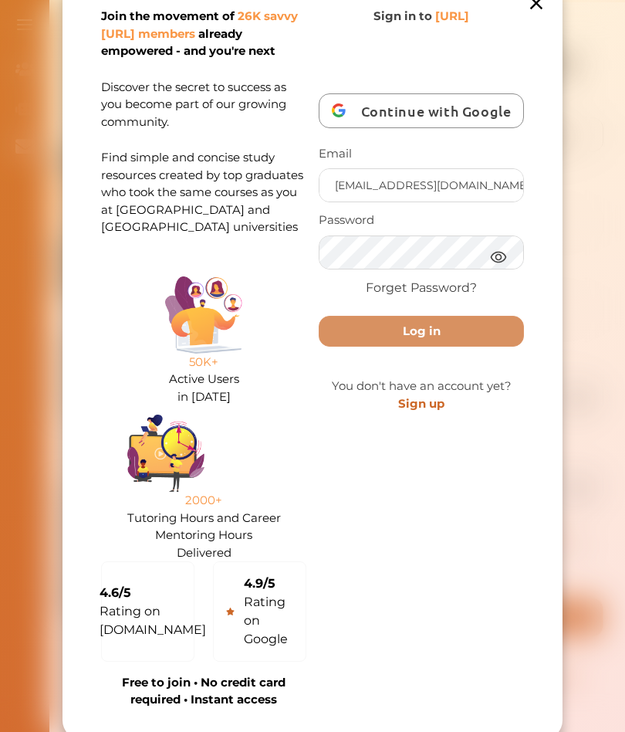
scroll to position [36, 0]
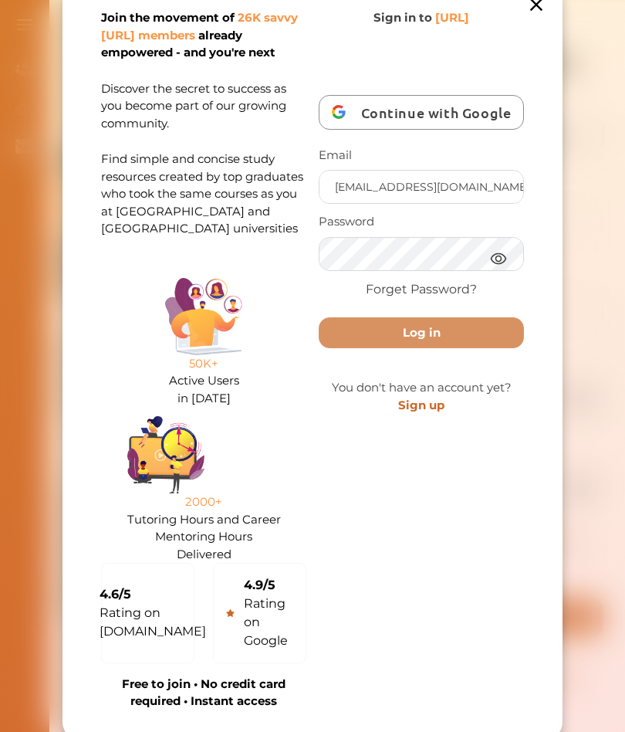
click at [252, 675] on p "Free to join • No credit card required • Instant access" at bounding box center [203, 692] width 205 height 35
click at [420, 410] on link "Sign up" at bounding box center [421, 404] width 46 height 15
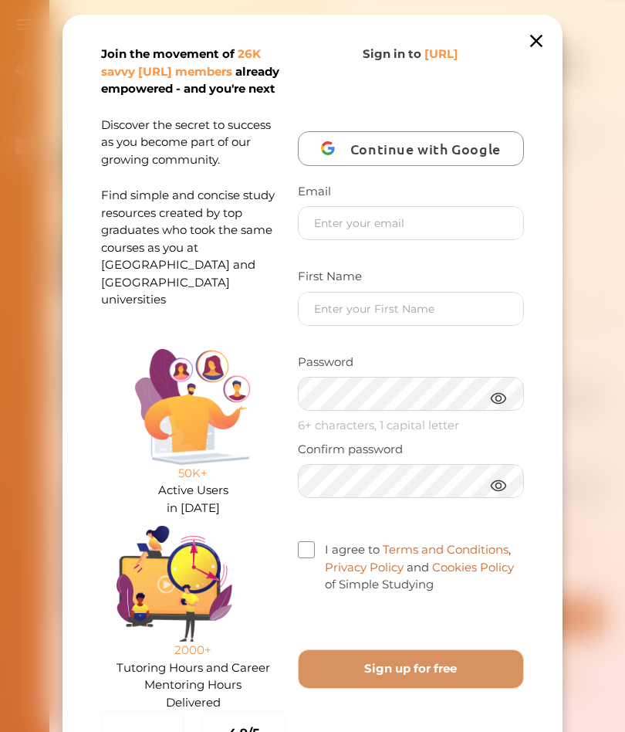
scroll to position [42, 0]
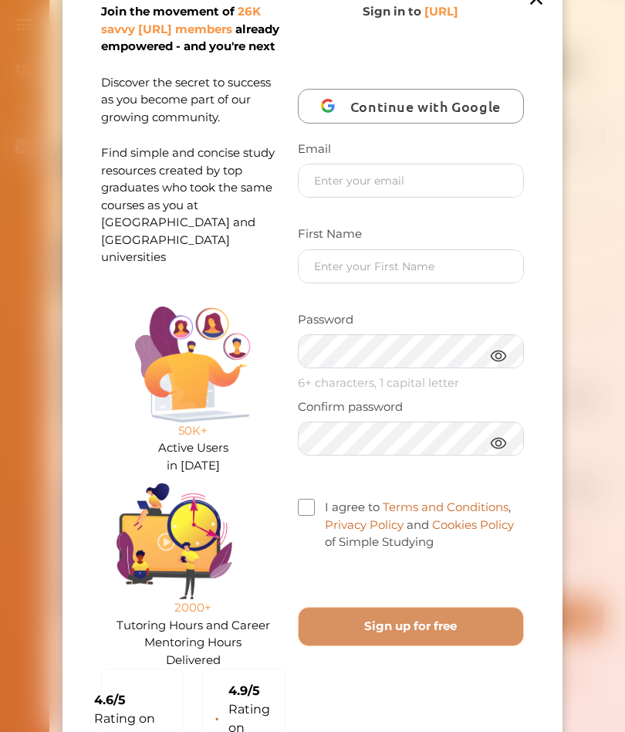
click at [426, 182] on input "text" at bounding box center [411, 180] width 225 height 32
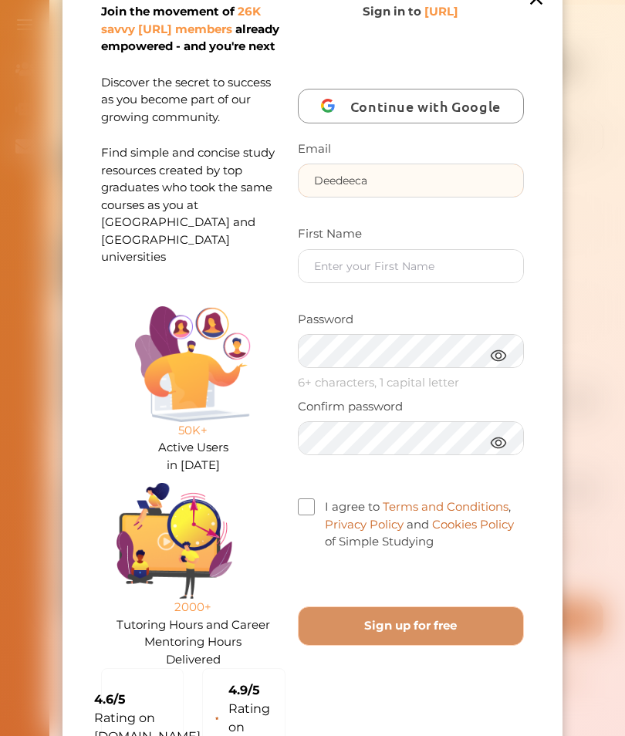
type input "Deedee a"
